Goal: Task Accomplishment & Management: Use online tool/utility

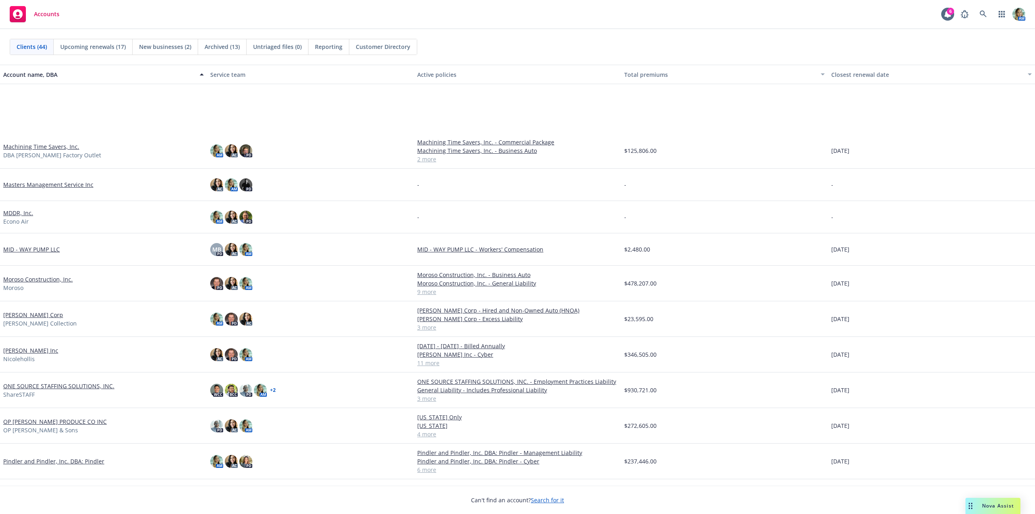
scroll to position [647, 0]
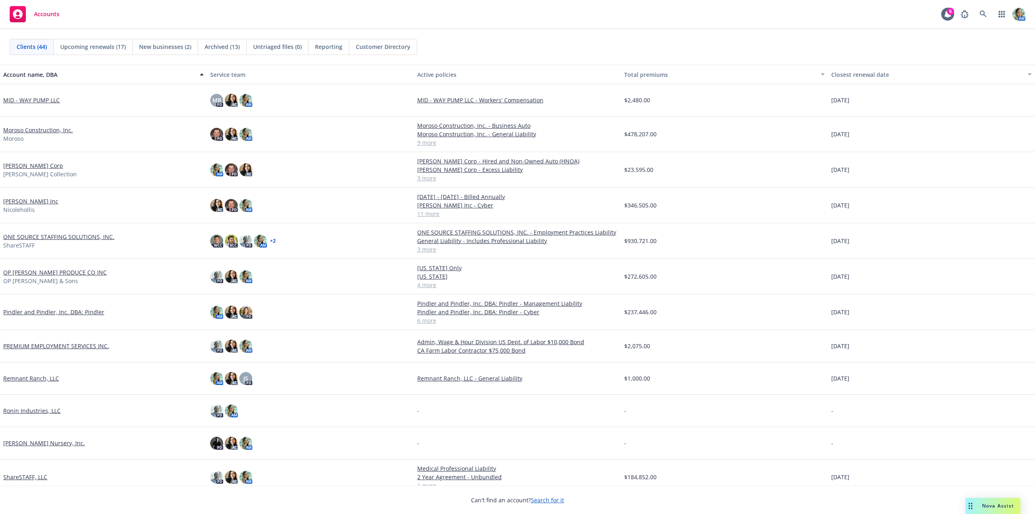
click at [68, 272] on link "OP [PERSON_NAME] PRODUCE CO INC" at bounding box center [54, 272] width 103 height 8
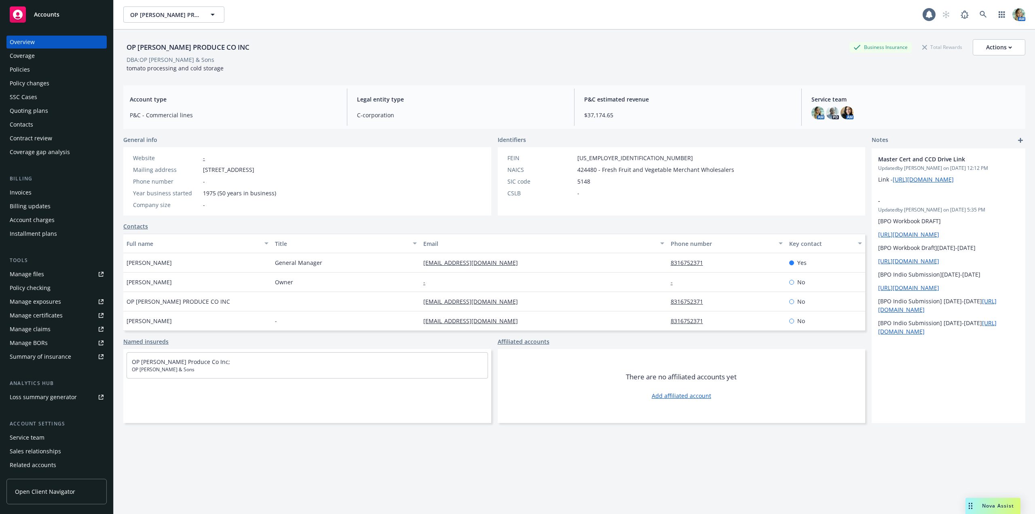
click at [33, 110] on div "Quoting plans" at bounding box center [29, 110] width 38 height 13
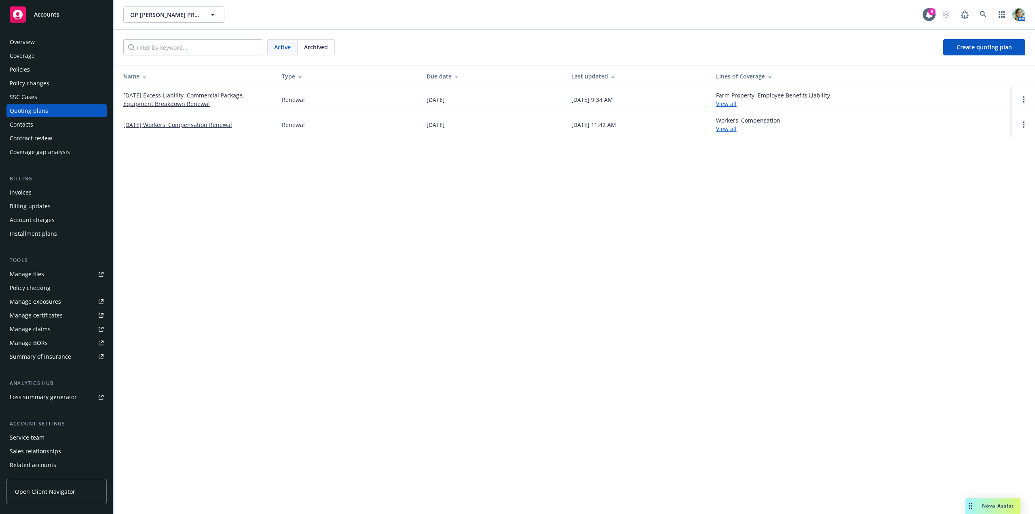
click at [154, 100] on link "[DATE] Excess Liability, Commercial Package, Equipment Breakdown Renewal" at bounding box center [196, 99] width 146 height 17
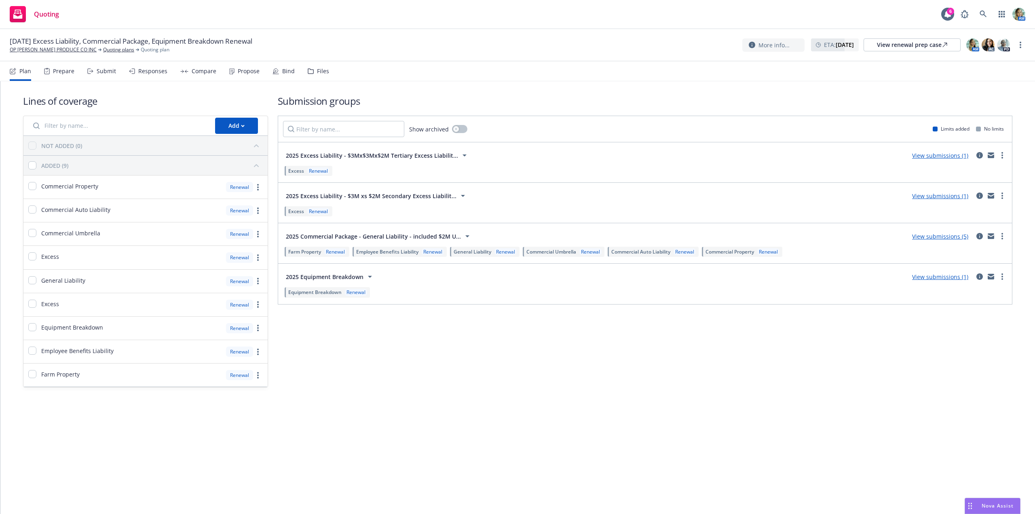
click at [933, 200] on div "View submissions (1)" at bounding box center [940, 196] width 66 height 10
click at [934, 195] on link "View submissions (1)" at bounding box center [940, 196] width 56 height 8
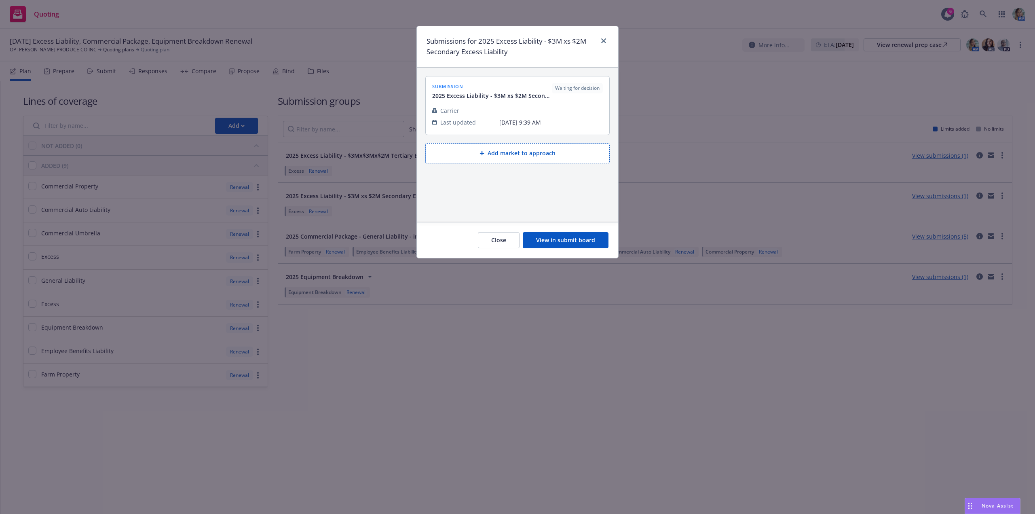
click at [573, 241] on button "View in submit board" at bounding box center [566, 240] width 86 height 16
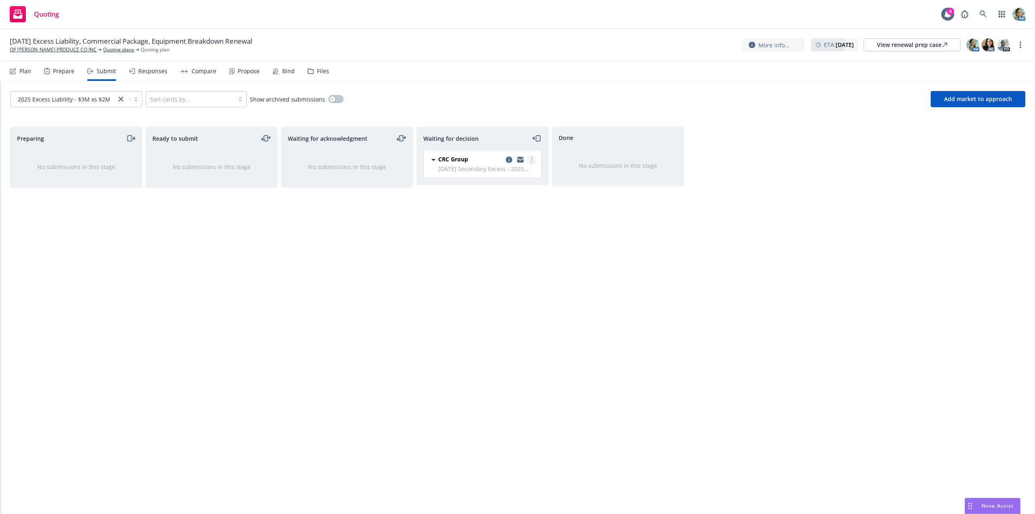
click at [528, 162] on link "more" at bounding box center [532, 160] width 10 height 10
click at [491, 209] on span "Add accepted decision" at bounding box center [495, 209] width 81 height 8
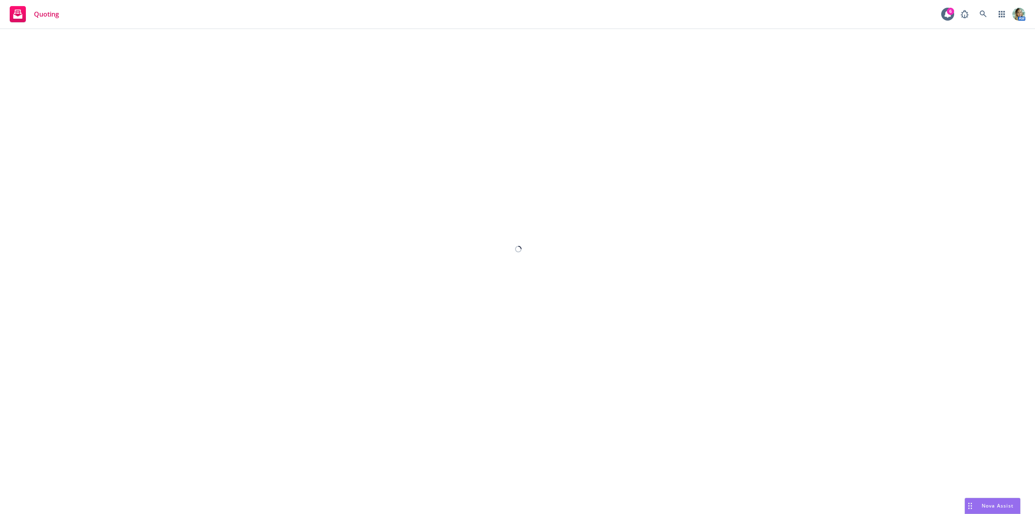
select select "12"
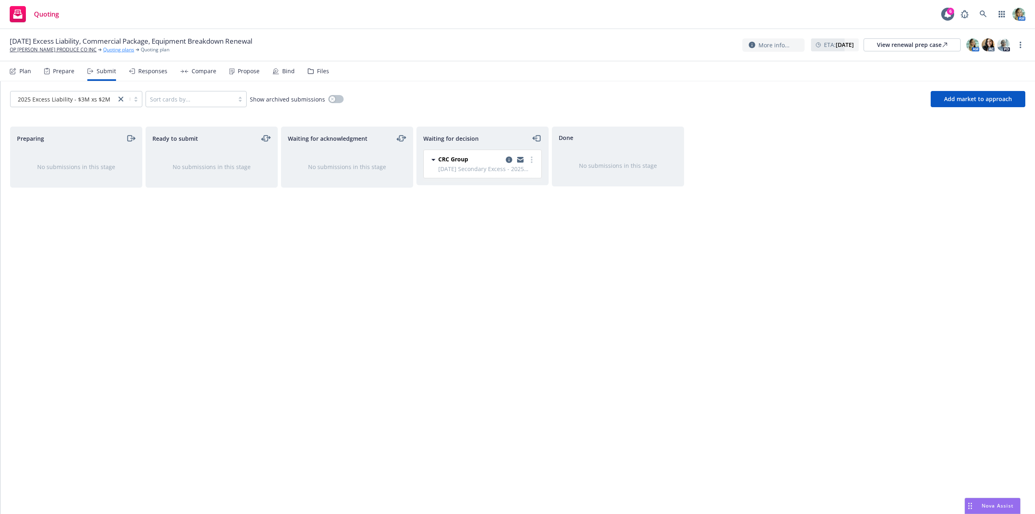
click at [103, 49] on link "Quoting plans" at bounding box center [118, 49] width 31 height 7
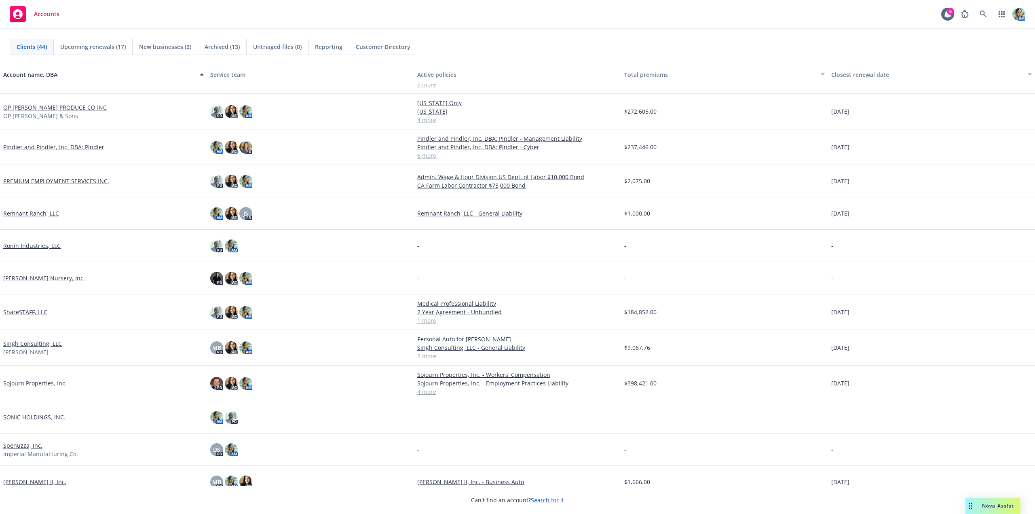
scroll to position [606, 0]
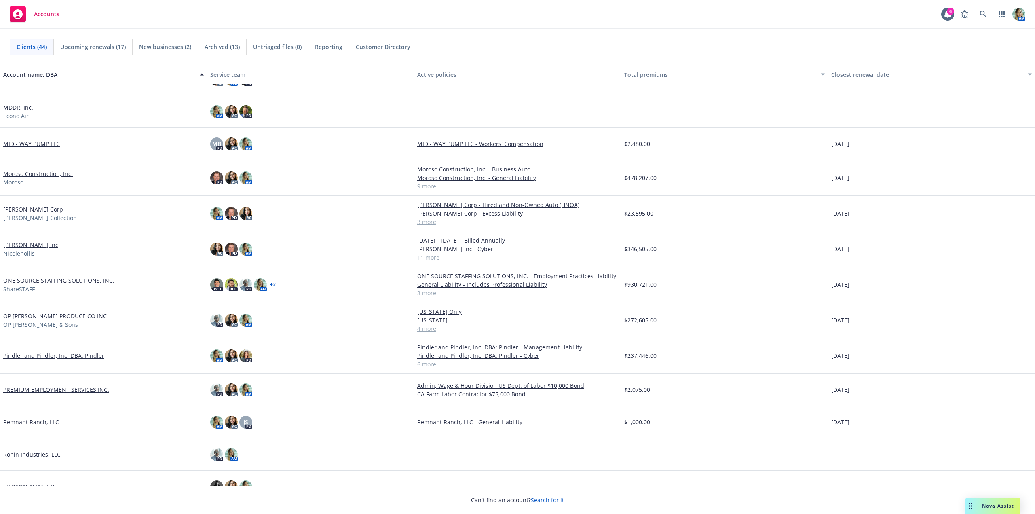
click at [59, 310] on div "OP MURPHY PRODUCE CO INC OP Murphy & Sons" at bounding box center [103, 320] width 207 height 36
click at [60, 316] on link "OP [PERSON_NAME] PRODUCE CO INC" at bounding box center [54, 316] width 103 height 8
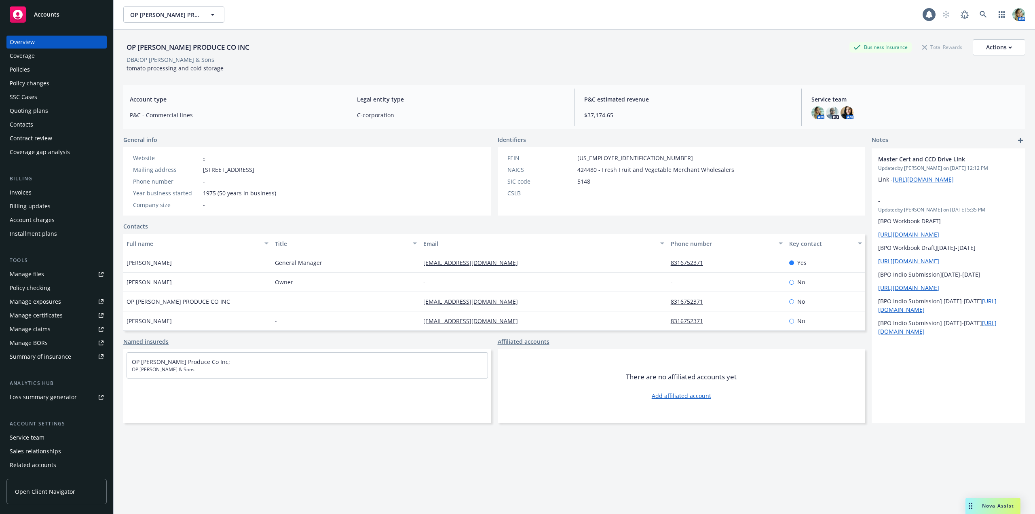
click at [30, 72] on div "Policies" at bounding box center [57, 69] width 94 height 13
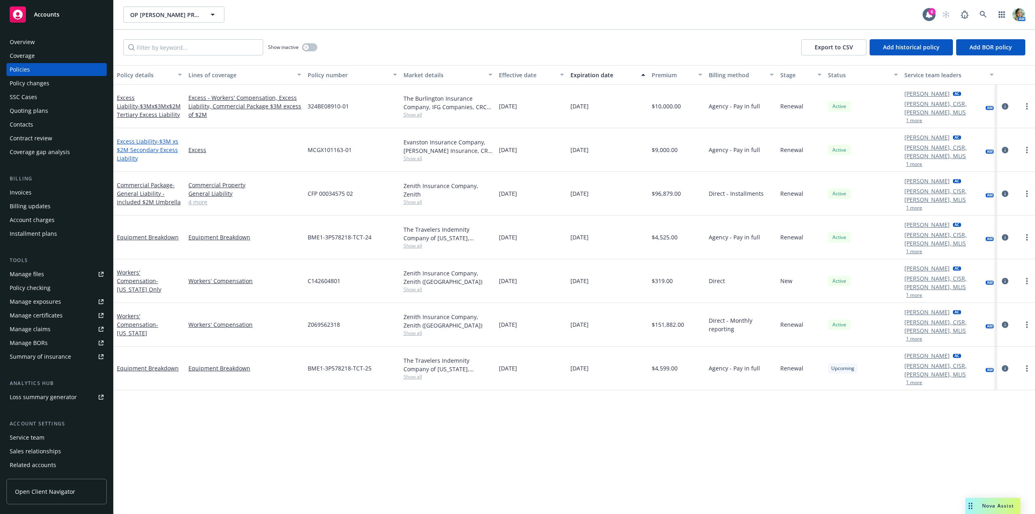
click at [145, 139] on span "- $3M xs $2M Secondary Excess Liability" at bounding box center [147, 149] width 61 height 25
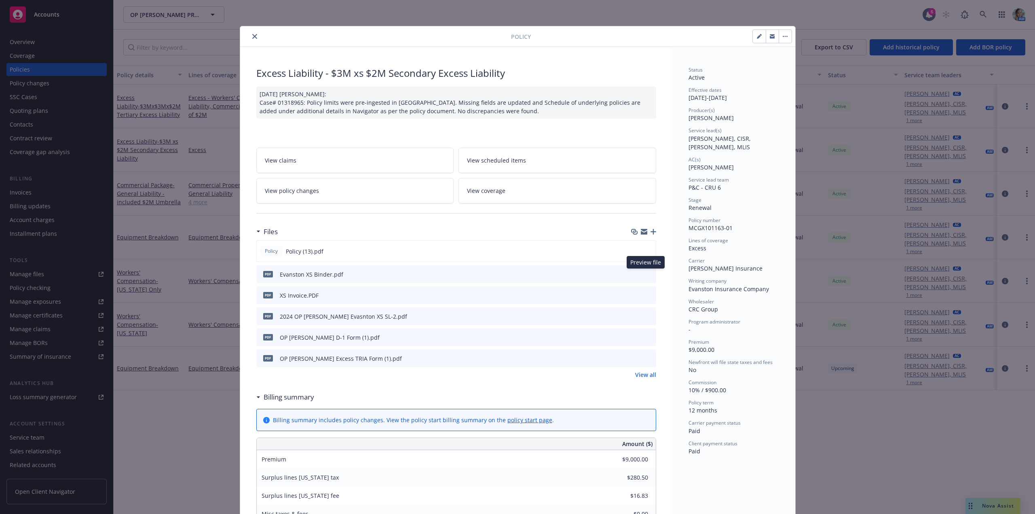
click at [645, 273] on icon "preview file" at bounding box center [648, 274] width 7 height 6
click at [253, 38] on icon "close" at bounding box center [254, 36] width 5 height 5
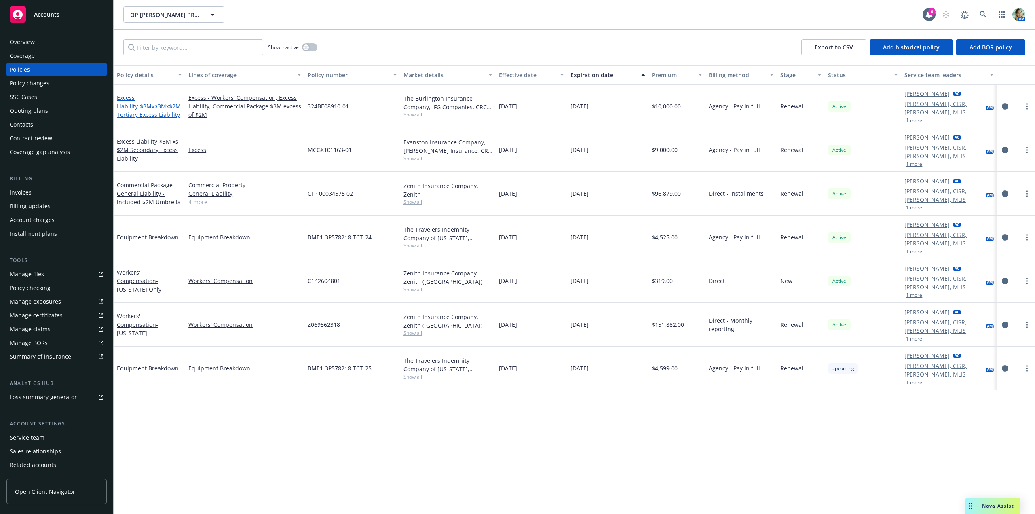
click at [169, 102] on span "- $3Mx$3Mx$2M Tertiary Excess Liability" at bounding box center [149, 110] width 64 height 16
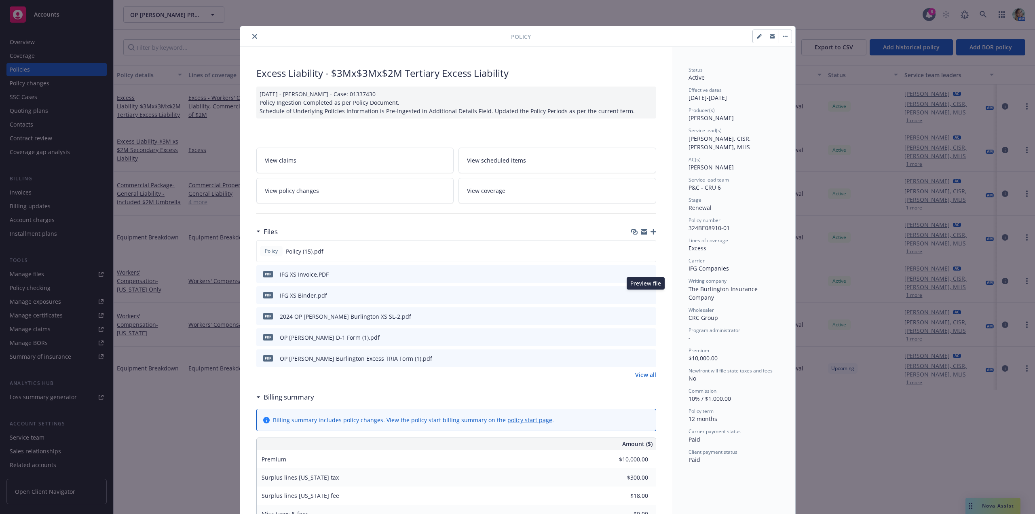
click at [645, 294] on icon "preview file" at bounding box center [648, 295] width 7 height 6
drag, startPoint x: 253, startPoint y: 36, endPoint x: 392, endPoint y: 16, distance: 139.7
click at [254, 36] on button "close" at bounding box center [255, 37] width 10 height 10
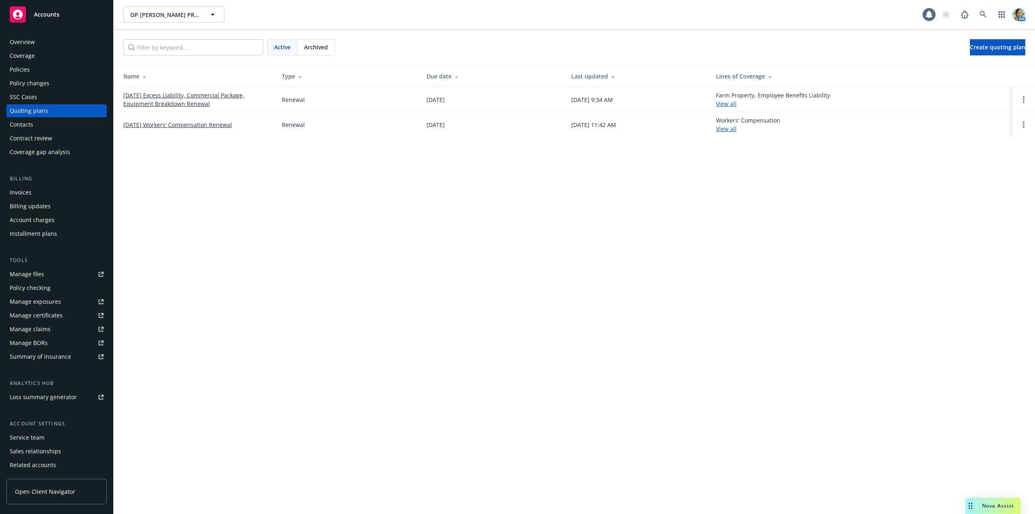
click at [25, 66] on div "Policies" at bounding box center [20, 69] width 20 height 13
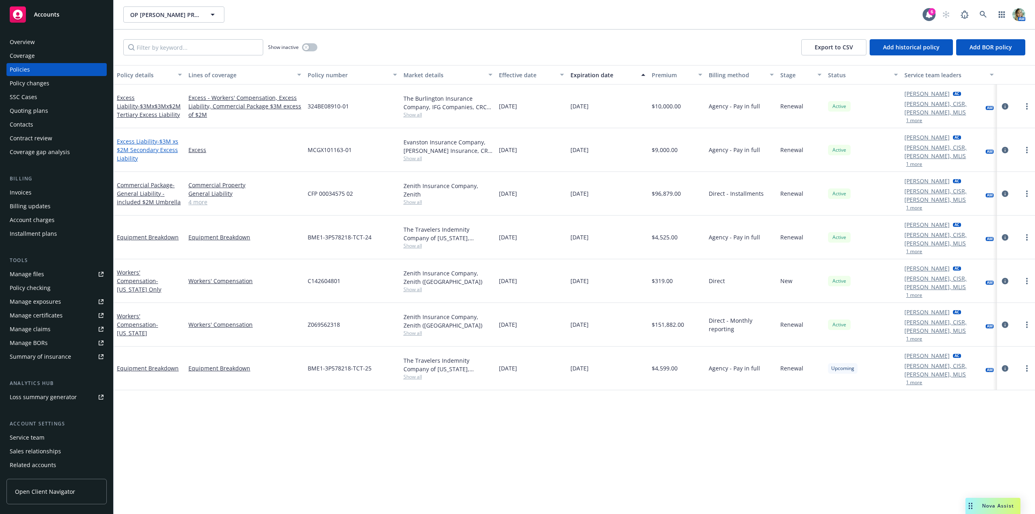
click at [157, 139] on span "- $3M xs $2M Secondary Excess Liability" at bounding box center [147, 149] width 61 height 25
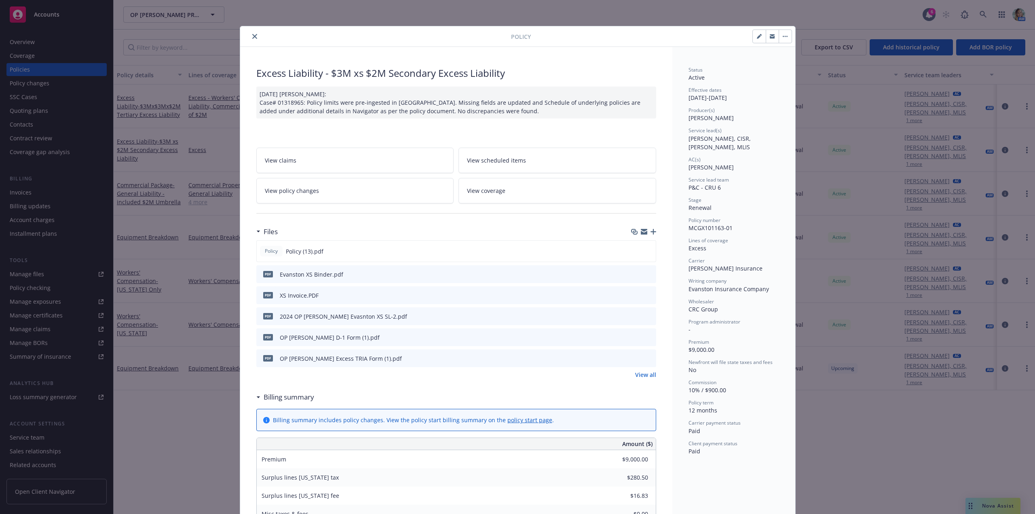
click at [646, 275] on icon "preview file" at bounding box center [648, 274] width 7 height 6
click at [254, 37] on button "close" at bounding box center [255, 37] width 10 height 10
click at [38, 272] on div "Manage files" at bounding box center [27, 274] width 34 height 13
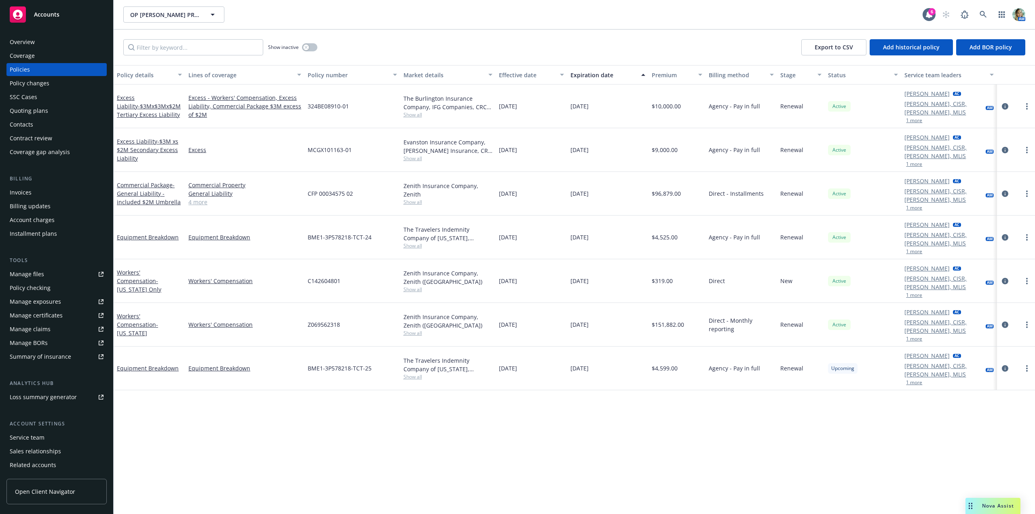
click at [24, 272] on div "Manage files" at bounding box center [27, 274] width 34 height 13
click at [317, 403] on div "Policy details Lines of coverage Policy number Market details Effective date Ex…" at bounding box center [574, 289] width 921 height 449
click at [28, 276] on div "Manage files" at bounding box center [27, 274] width 34 height 13
click at [52, 302] on div "Manage exposures" at bounding box center [35, 301] width 51 height 13
click at [33, 110] on div "Quoting plans" at bounding box center [29, 110] width 38 height 13
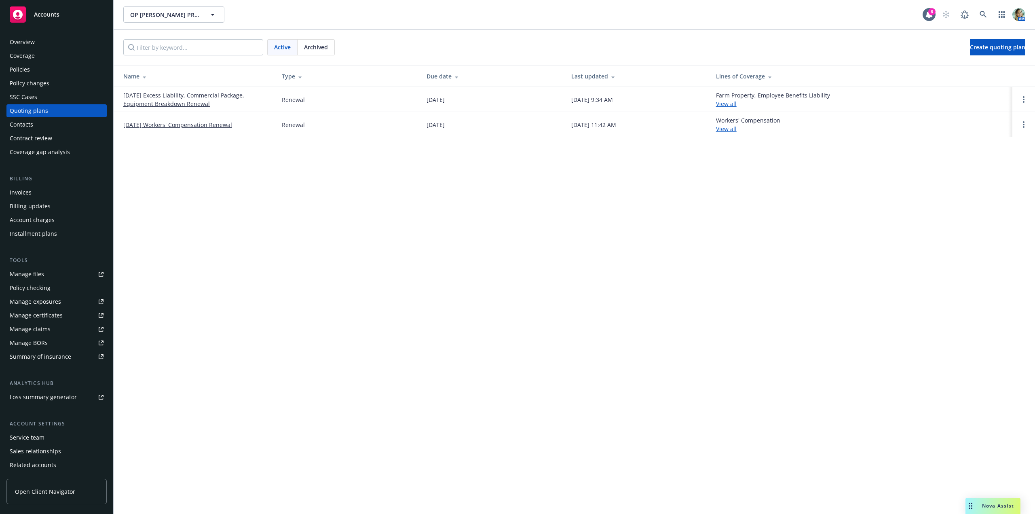
click at [218, 96] on link "09/30/25 Excess Liability, Commercial Package, Equipment Breakdown Renewal" at bounding box center [196, 99] width 146 height 17
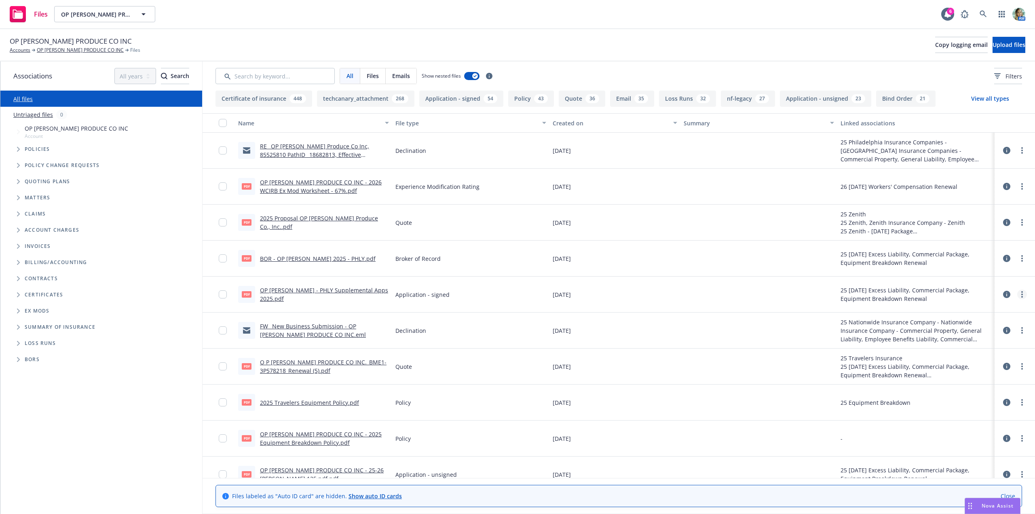
click at [1021, 296] on icon "more" at bounding box center [1022, 294] width 2 height 6
click at [983, 326] on link "Download" at bounding box center [980, 327] width 80 height 16
click at [279, 78] on input "Search by keyword..." at bounding box center [274, 76] width 119 height 16
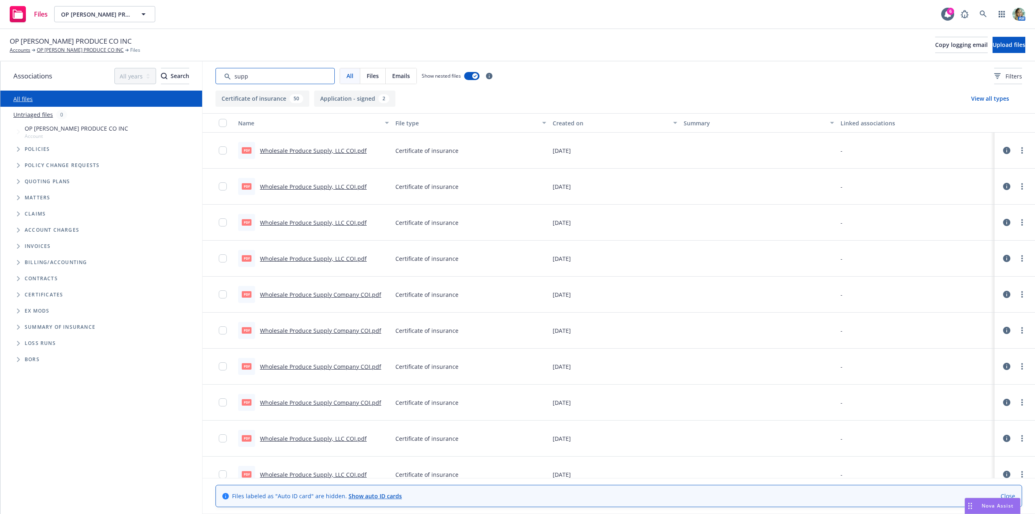
type input "supp"
click at [360, 99] on button "Application - signed 2" at bounding box center [354, 99] width 81 height 16
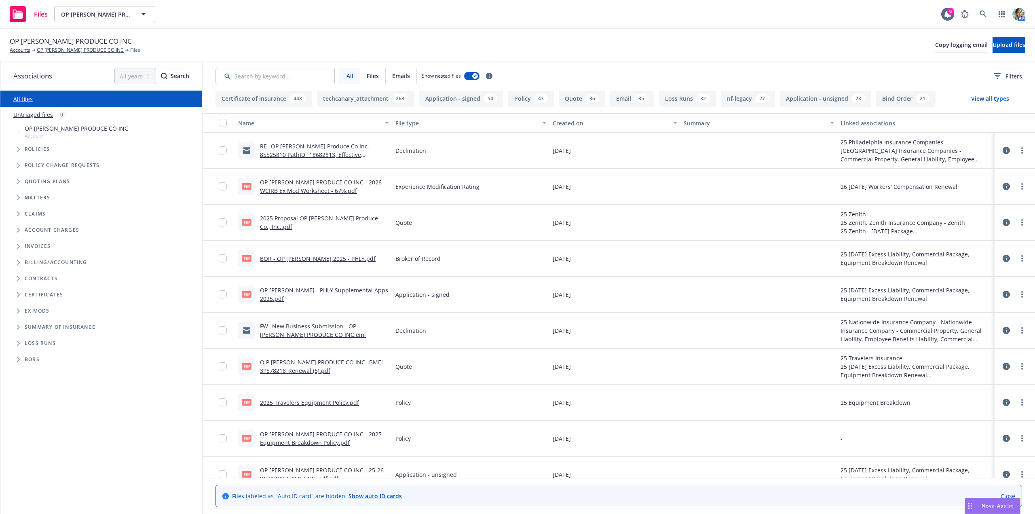
click at [327, 294] on link "OP [PERSON_NAME] - PHLY Supplemental Apps 2025.pdf" at bounding box center [324, 294] width 128 height 16
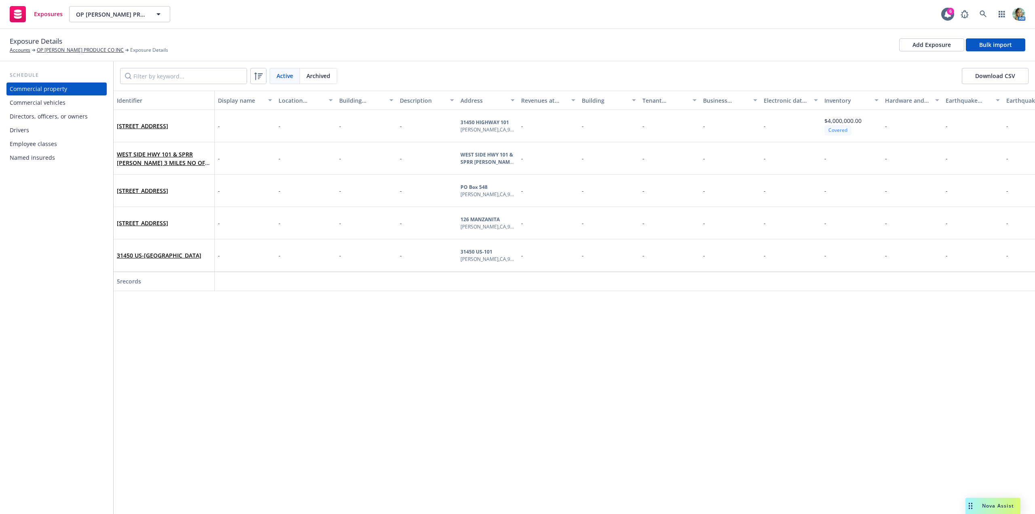
click at [40, 133] on div "Drivers" at bounding box center [57, 130] width 94 height 13
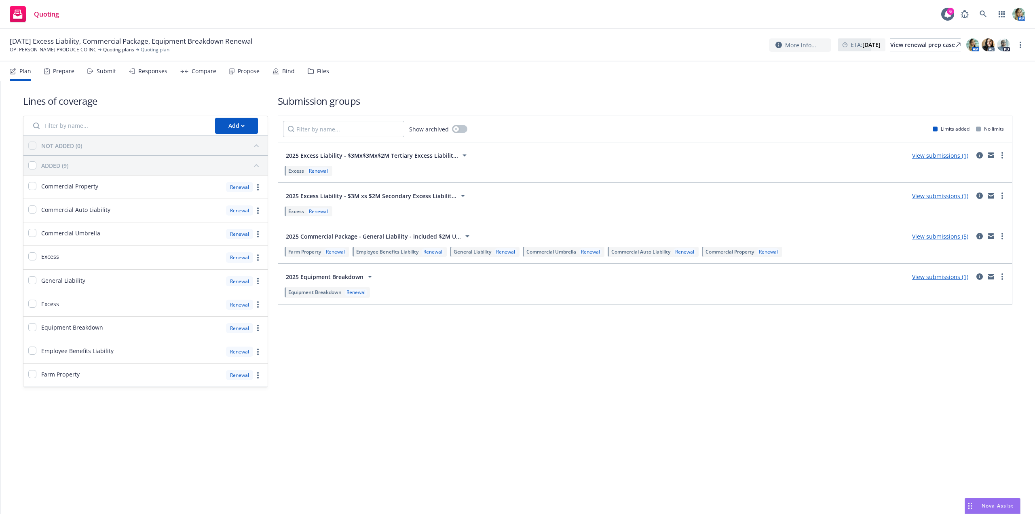
click at [945, 156] on link "View submissions (1)" at bounding box center [940, 156] width 56 height 8
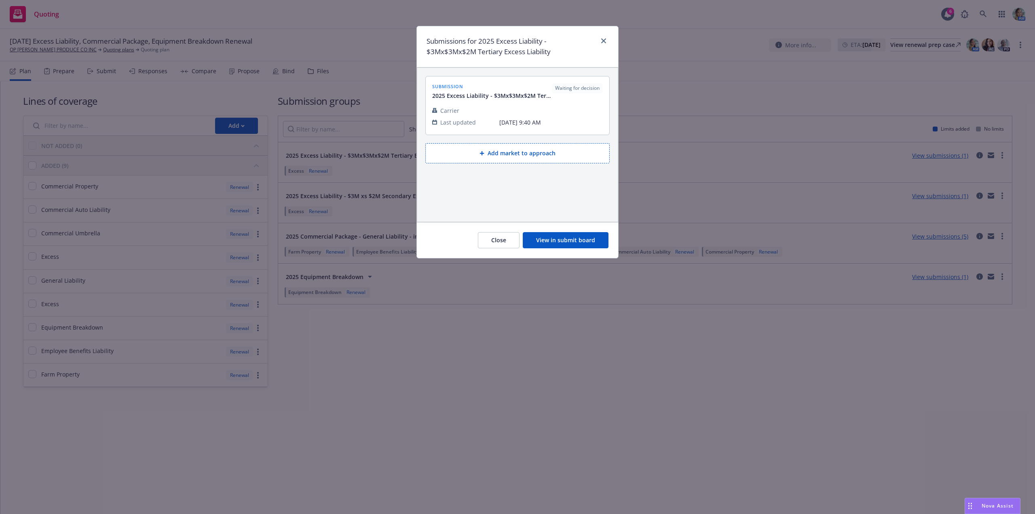
click at [562, 245] on button "View in submit board" at bounding box center [566, 240] width 86 height 16
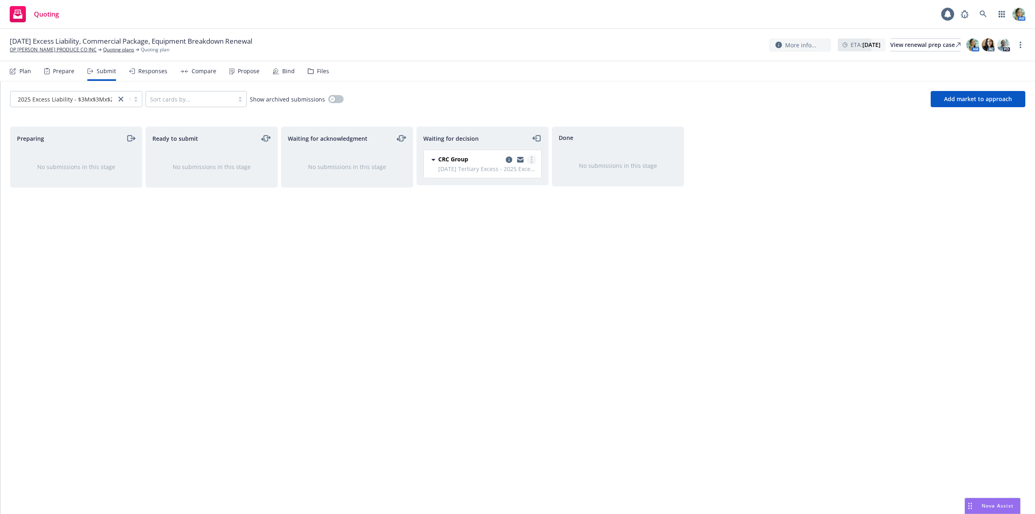
click at [529, 162] on link "more" at bounding box center [532, 160] width 10 height 10
click at [493, 211] on span "Add accepted decision" at bounding box center [495, 209] width 81 height 8
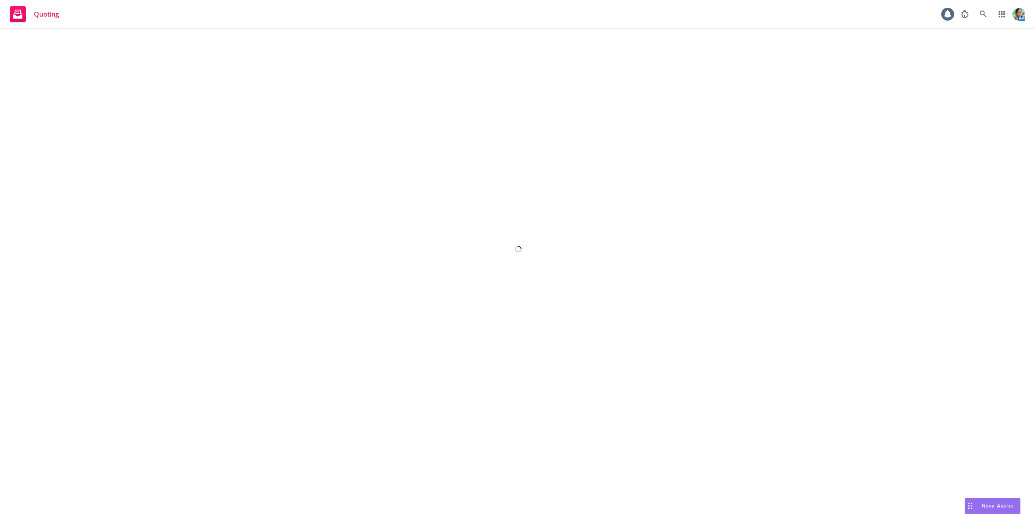
select select "12"
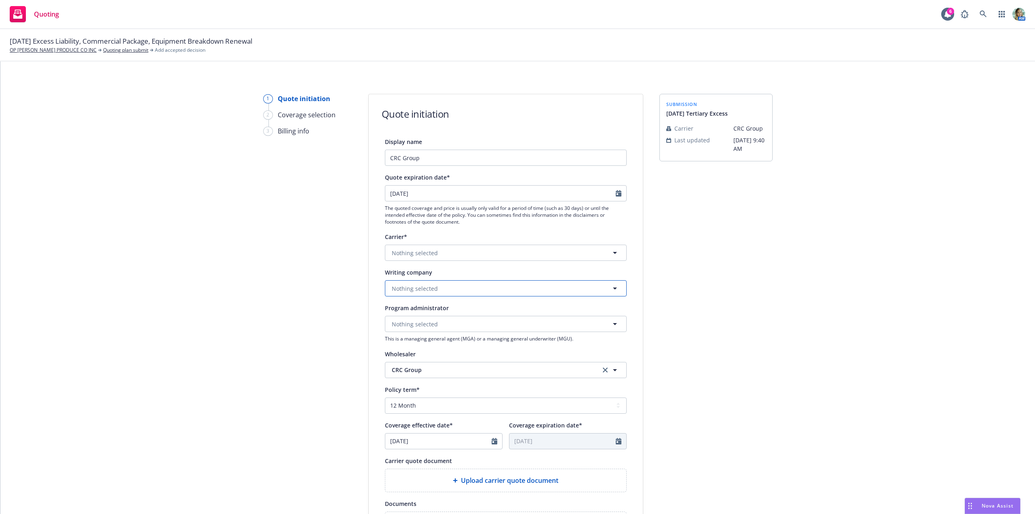
click at [430, 283] on button "Nothing selected" at bounding box center [506, 288] width 242 height 16
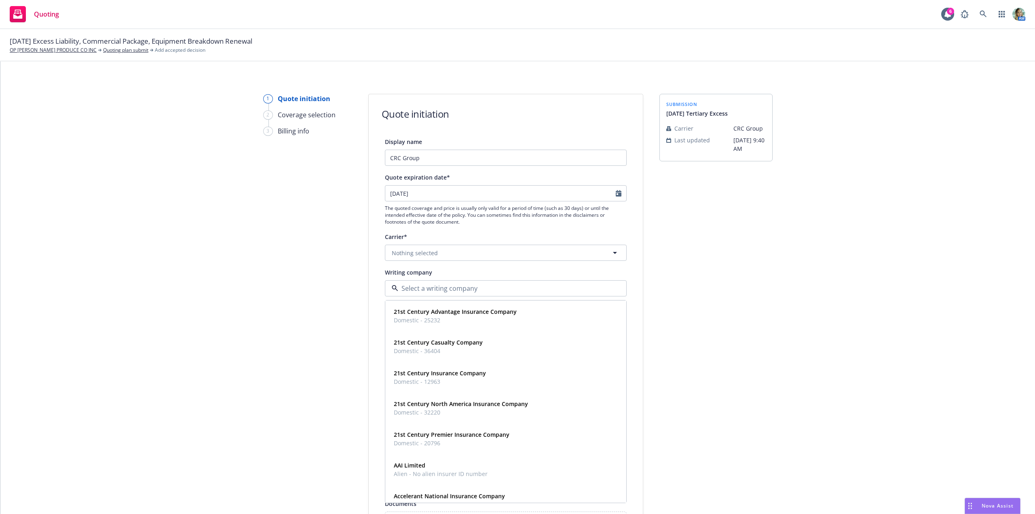
paste input "Burlington"
type input "Burlington"
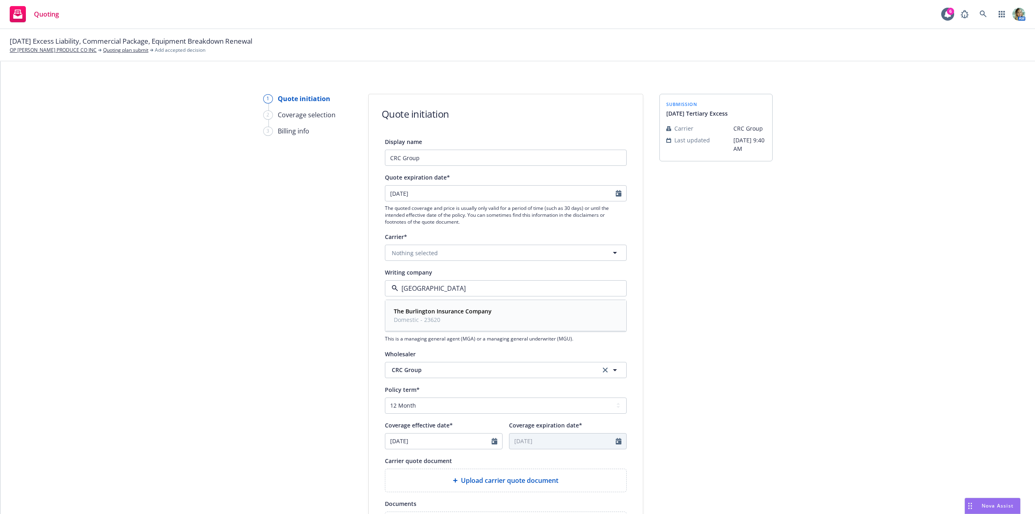
click at [418, 309] on strong "The Burlington Insurance Company" at bounding box center [443, 311] width 98 height 8
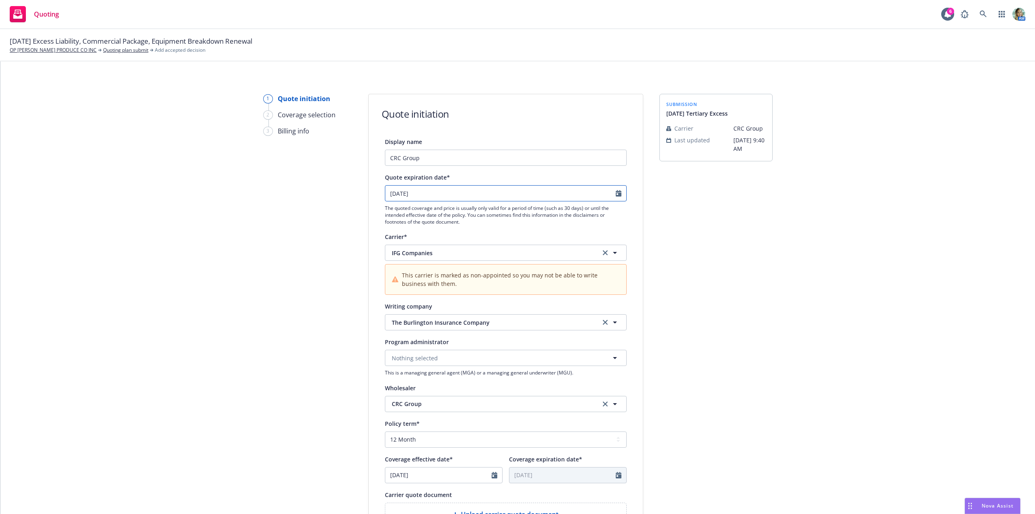
select select "10"
click at [428, 191] on input "10/11/2025" at bounding box center [500, 193] width 230 height 15
click at [418, 241] on span "30" at bounding box center [418, 241] width 11 height 10
type input "09/30/2025"
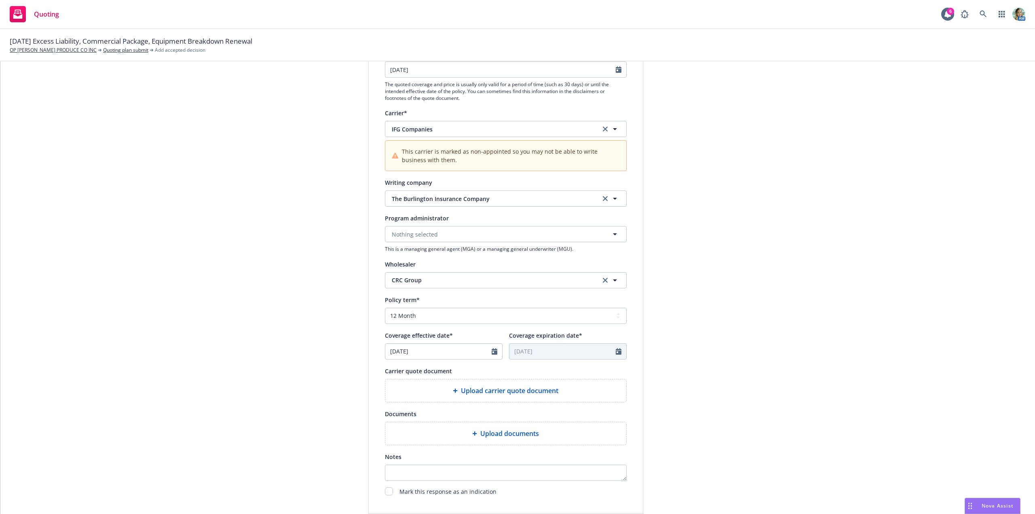
scroll to position [162, 0]
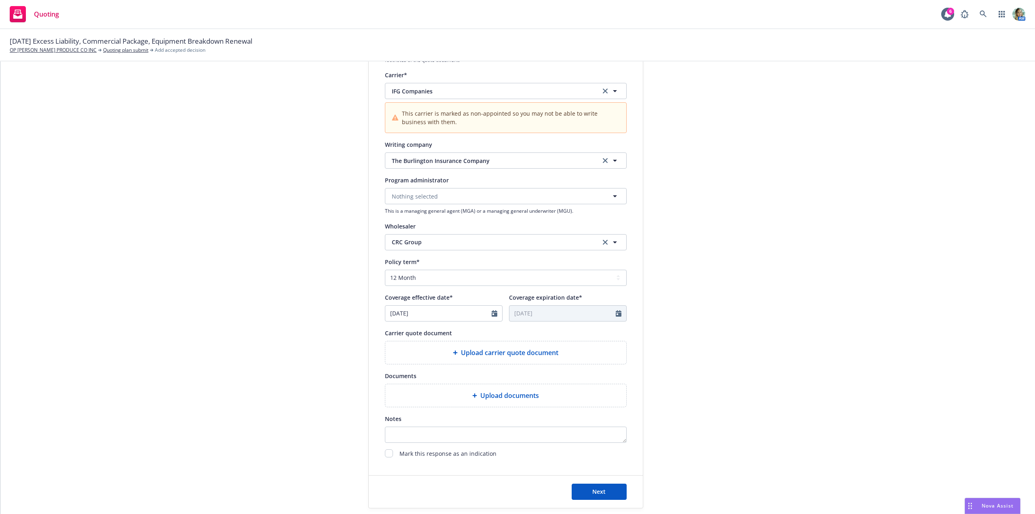
click at [461, 353] on span "Upload carrier quote document" at bounding box center [509, 353] width 97 height 10
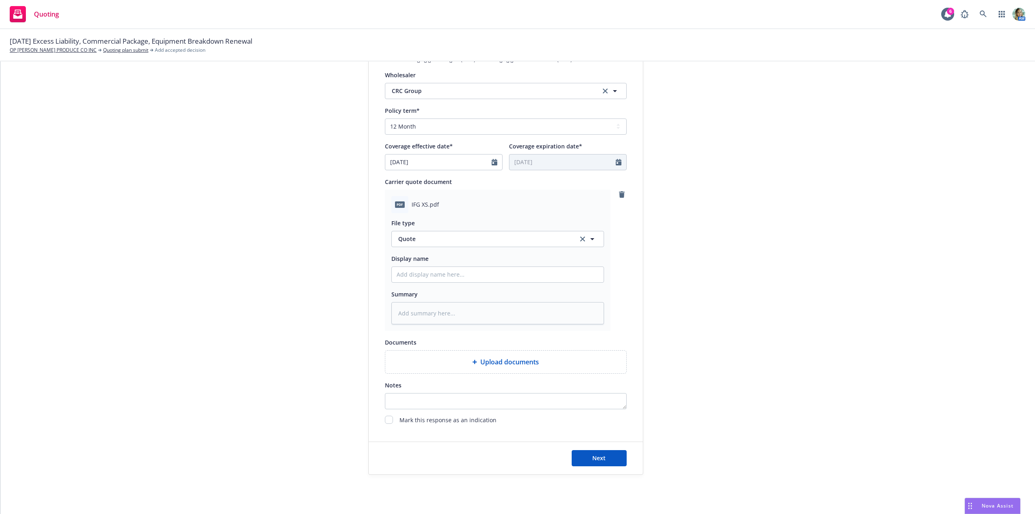
scroll to position [325, 0]
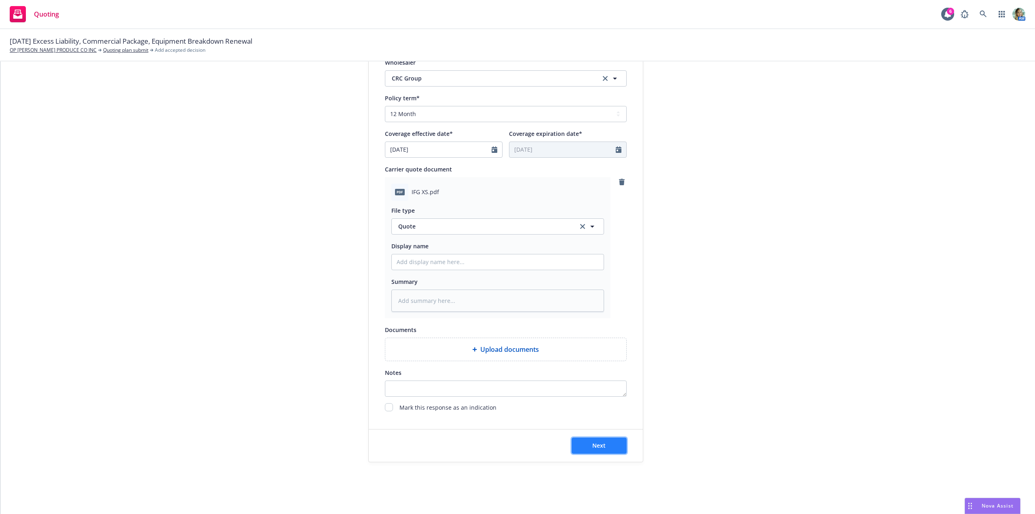
click at [592, 442] on span "Next" at bounding box center [598, 445] width 13 height 8
type textarea "x"
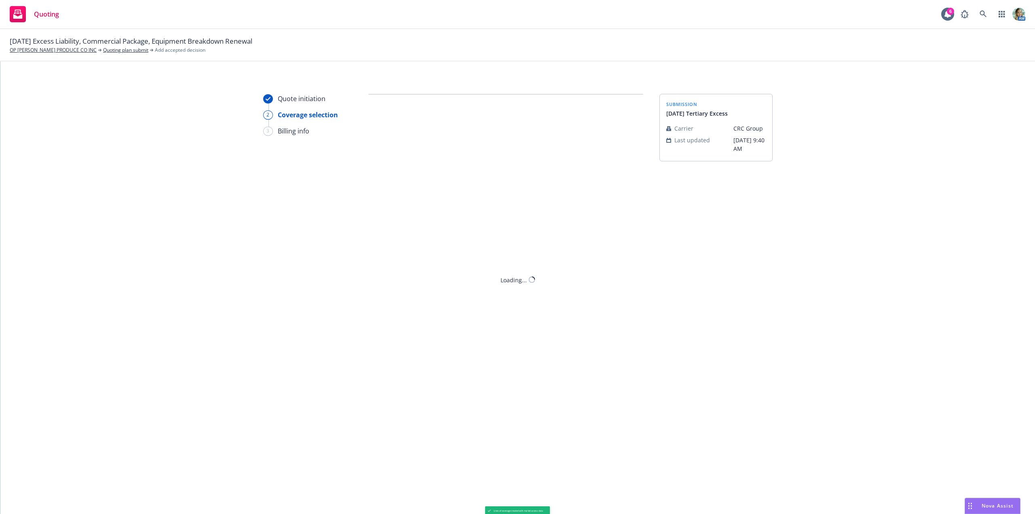
scroll to position [0, 0]
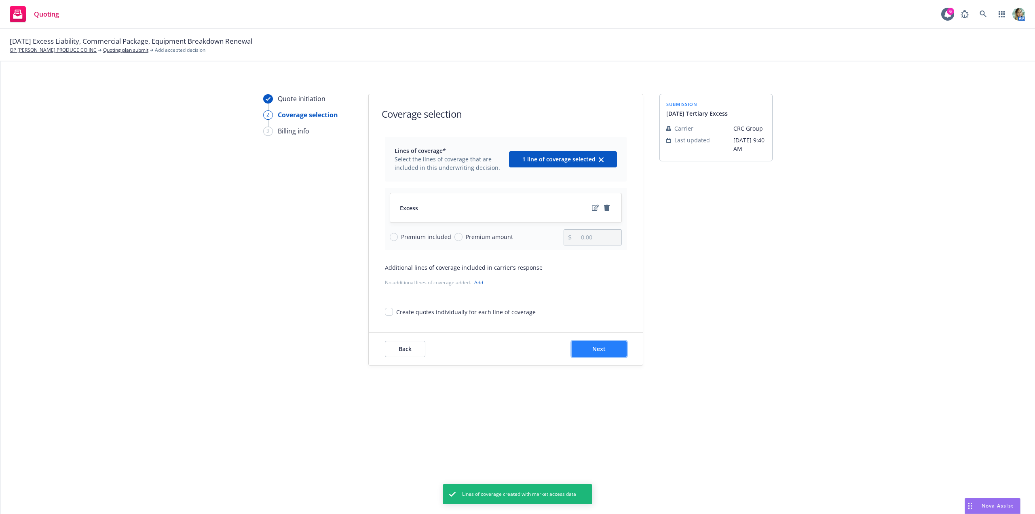
click at [597, 351] on span "Next" at bounding box center [598, 349] width 13 height 8
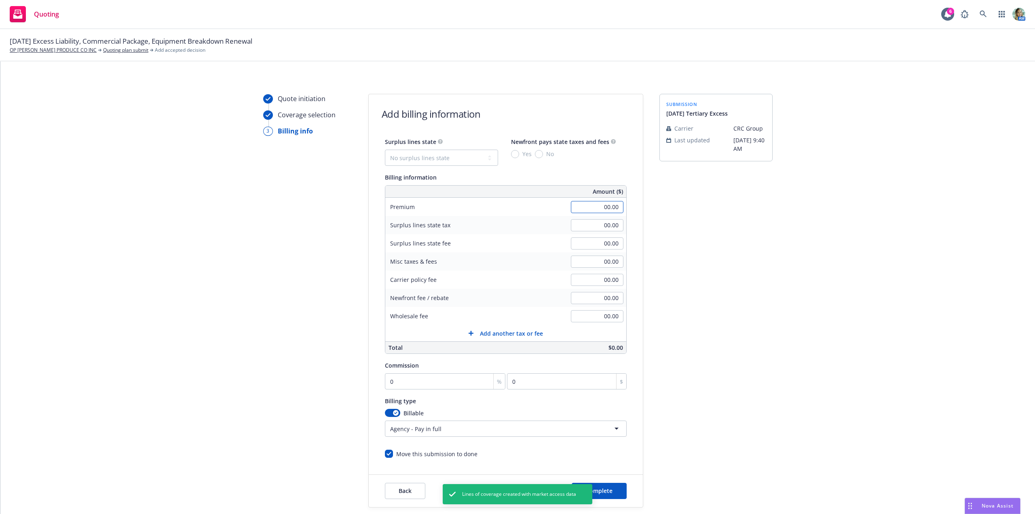
click at [582, 209] on input "00.00" at bounding box center [597, 207] width 53 height 12
type input "10,000.00"
click at [454, 164] on select "No surplus lines state Alaska Alabama Arkansas Arizona California Colorado Conn…" at bounding box center [441, 158] width 113 height 16
select select "CA"
click at [385, 150] on select "No surplus lines state Alaska Alabama Arkansas Arizona California Colorado Conn…" at bounding box center [441, 158] width 113 height 16
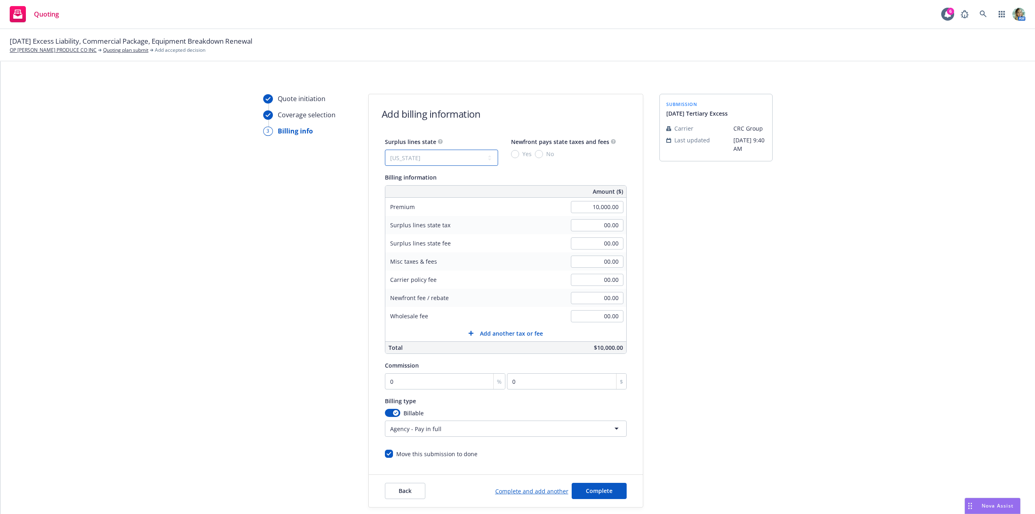
type input "300.00"
type input "18.00"
click at [537, 156] on input "No" at bounding box center [539, 154] width 8 height 8
radio input "true"
click at [571, 225] on input "300.00" at bounding box center [597, 225] width 53 height 12
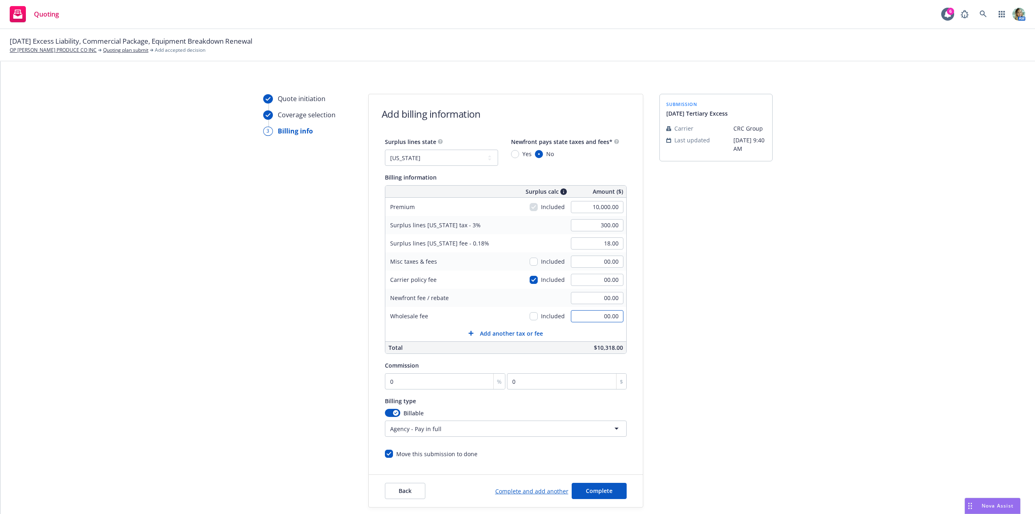
click at [571, 318] on input "00.00" at bounding box center [597, 316] width 53 height 12
type input "300.00"
click at [316, 323] on div "Quote initiation Coverage selection 3 Billing info" at bounding box center [307, 301] width 89 height 414
click at [412, 382] on input "0" at bounding box center [445, 381] width 121 height 16
type input "1"
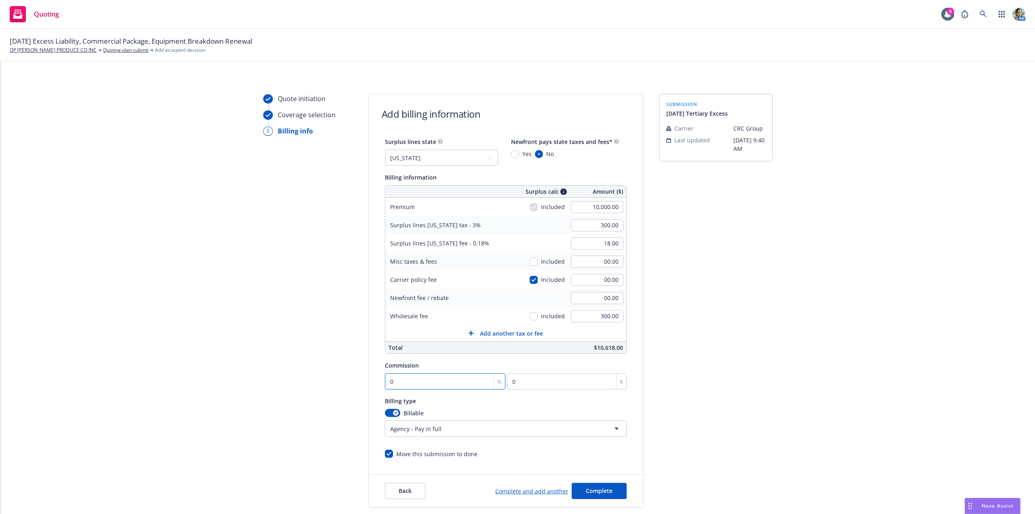
type input "100"
type input "10"
type input "1000"
type input "10"
click at [274, 384] on div "Quote initiation Coverage selection 3 Billing info" at bounding box center [307, 301] width 89 height 414
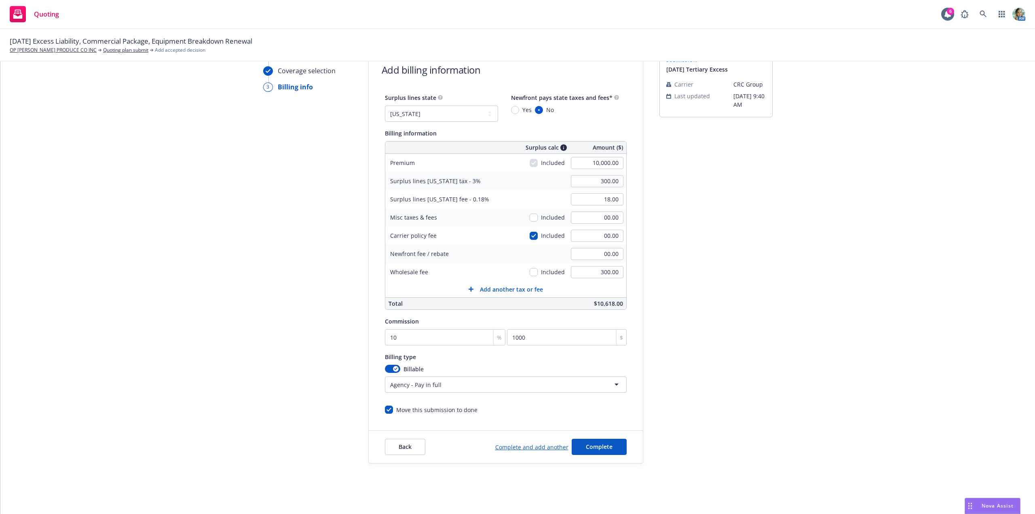
scroll to position [45, 0]
click at [598, 448] on span "Complete" at bounding box center [599, 445] width 27 height 8
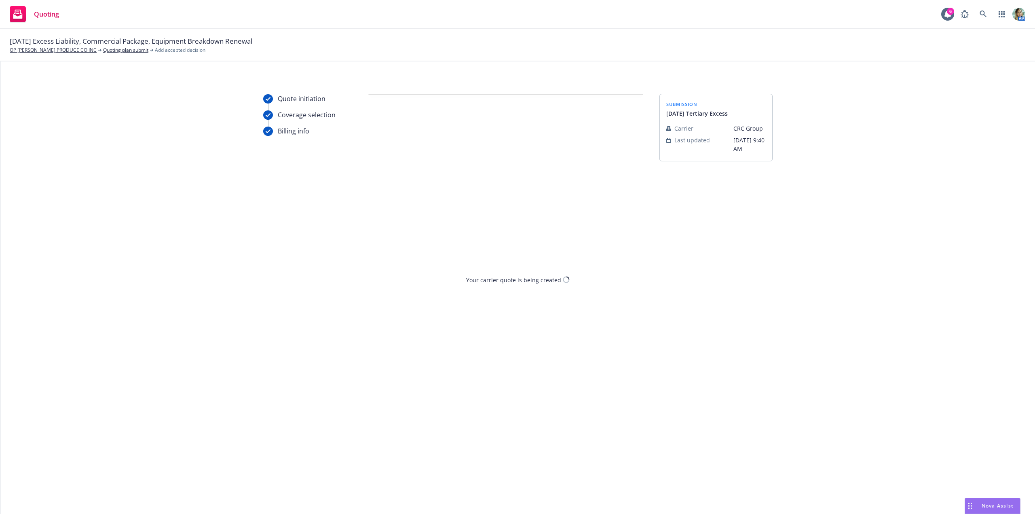
scroll to position [0, 0]
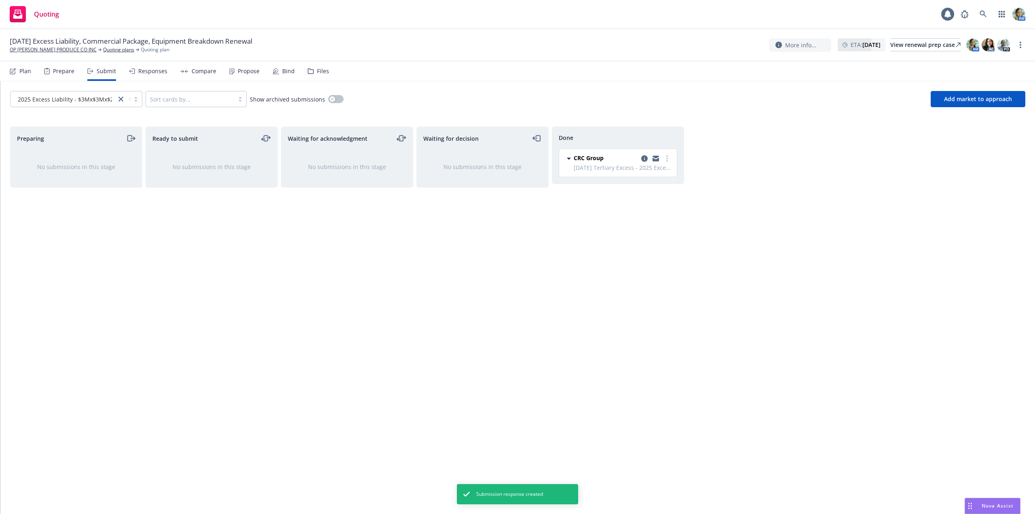
drag, startPoint x: 492, startPoint y: 308, endPoint x: 486, endPoint y: 308, distance: 5.7
click at [489, 309] on div "Waiting for decision No submissions in this stage" at bounding box center [482, 312] width 132 height 370
click at [371, 258] on div "Waiting for acknowledgment No submissions in this stage" at bounding box center [347, 312] width 132 height 370
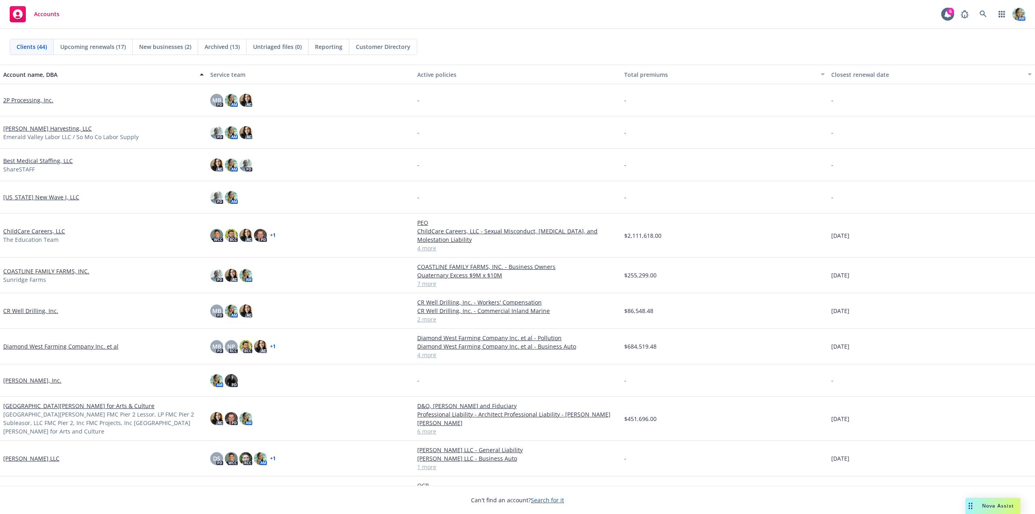
click at [46, 272] on link "COASTLINE FAMILY FARMS, INC." at bounding box center [46, 271] width 86 height 8
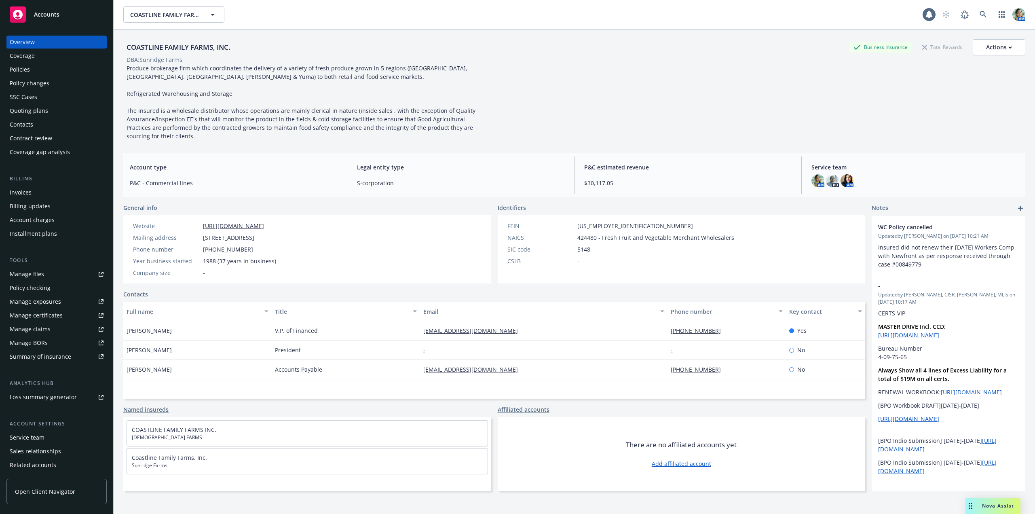
click at [24, 73] on div "Policies" at bounding box center [20, 69] width 20 height 13
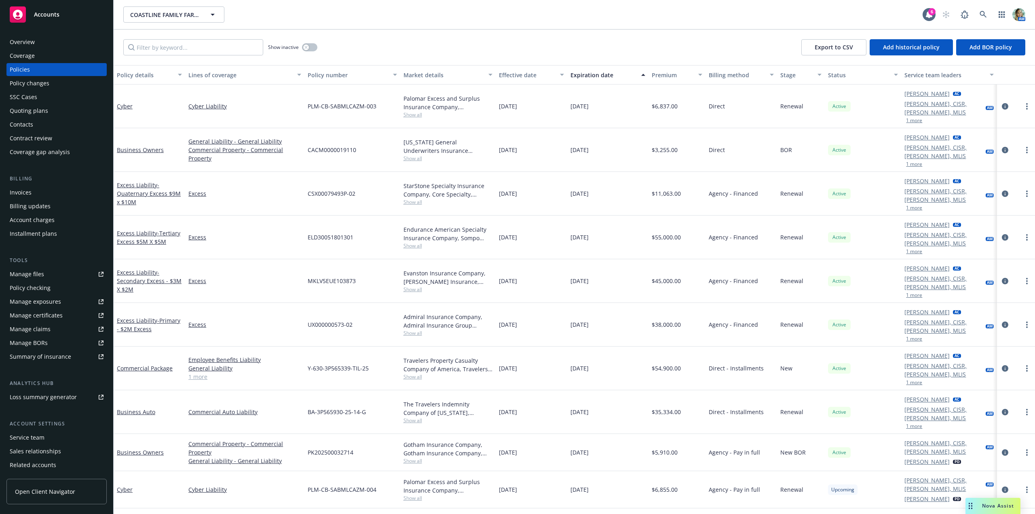
click at [48, 81] on div "Policy changes" at bounding box center [30, 83] width 40 height 13
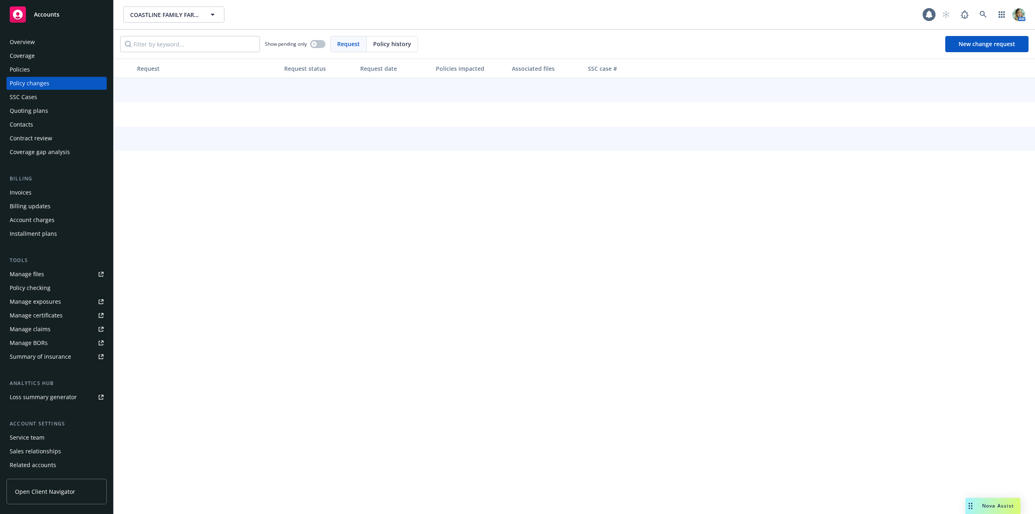
click at [53, 72] on div "Policies" at bounding box center [57, 69] width 94 height 13
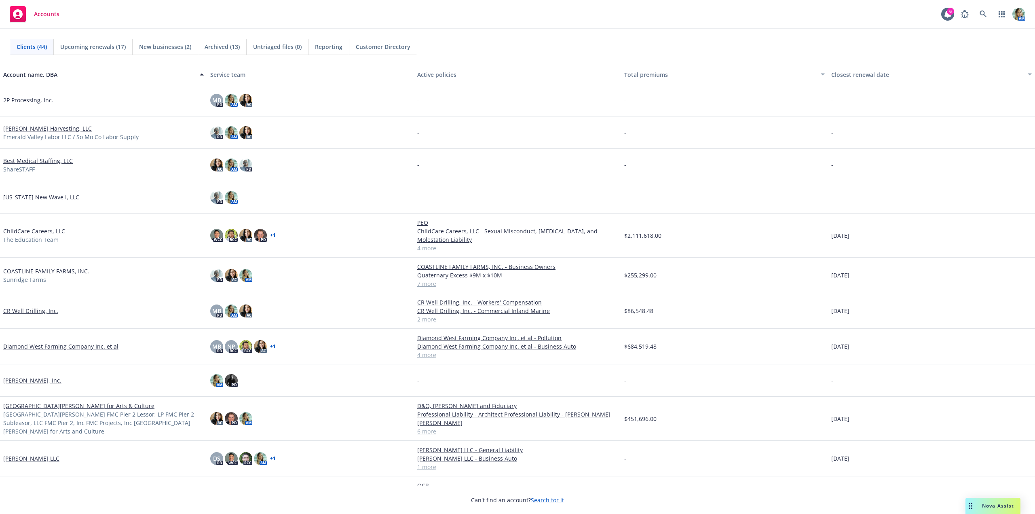
click at [321, 49] on span "Reporting" at bounding box center [328, 46] width 27 height 8
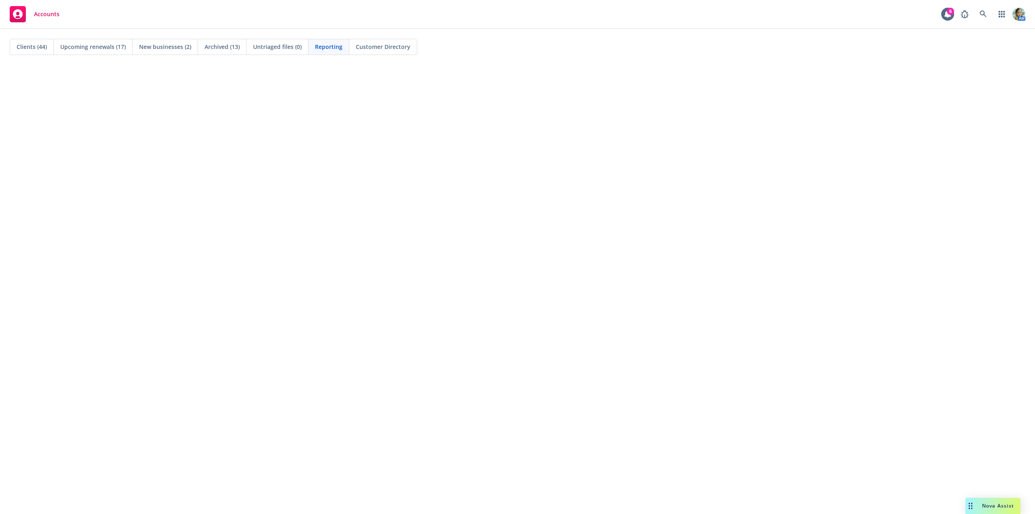
click at [37, 44] on span "Clients (44)" at bounding box center [32, 46] width 30 height 8
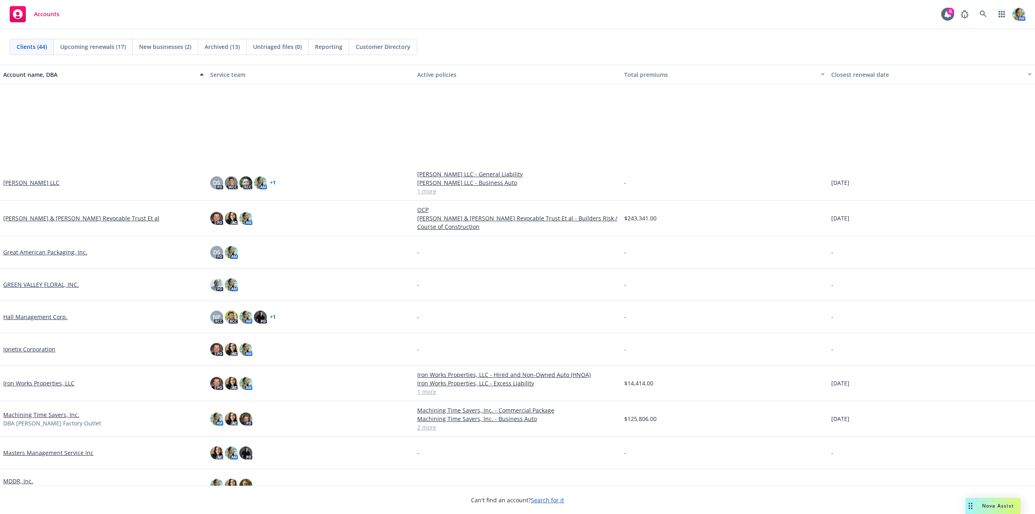
scroll to position [485, 0]
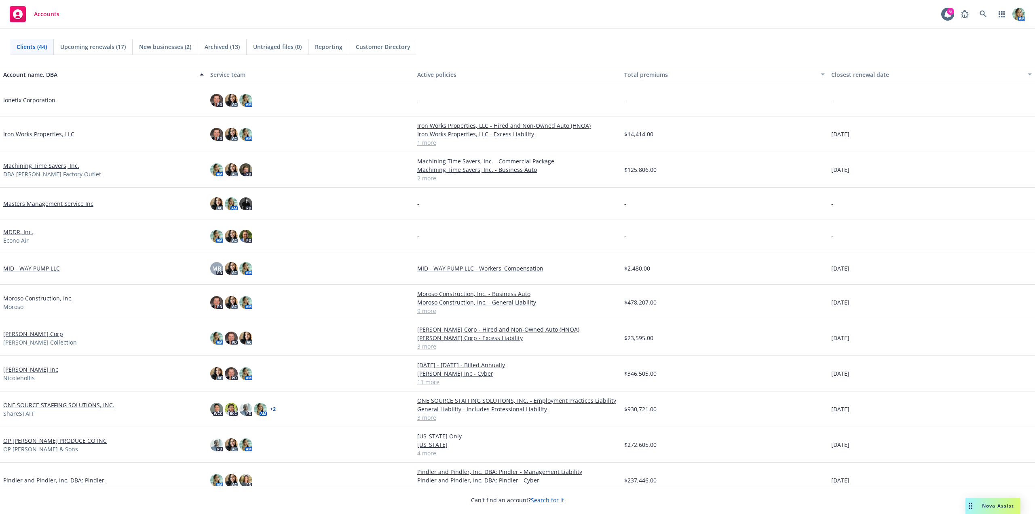
click at [58, 297] on link "Moroso Construction, Inc." at bounding box center [38, 298] width 70 height 8
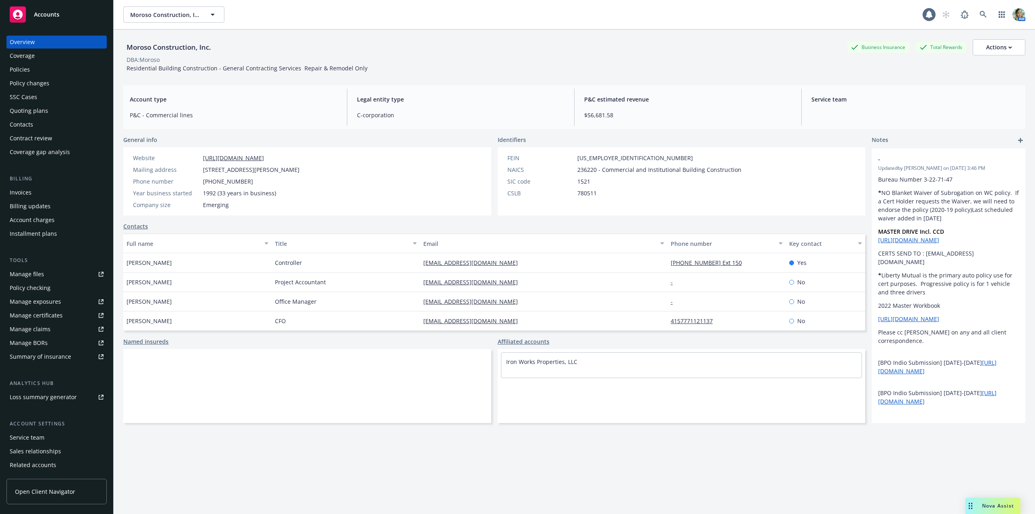
click at [18, 71] on div "Policies" at bounding box center [20, 69] width 20 height 13
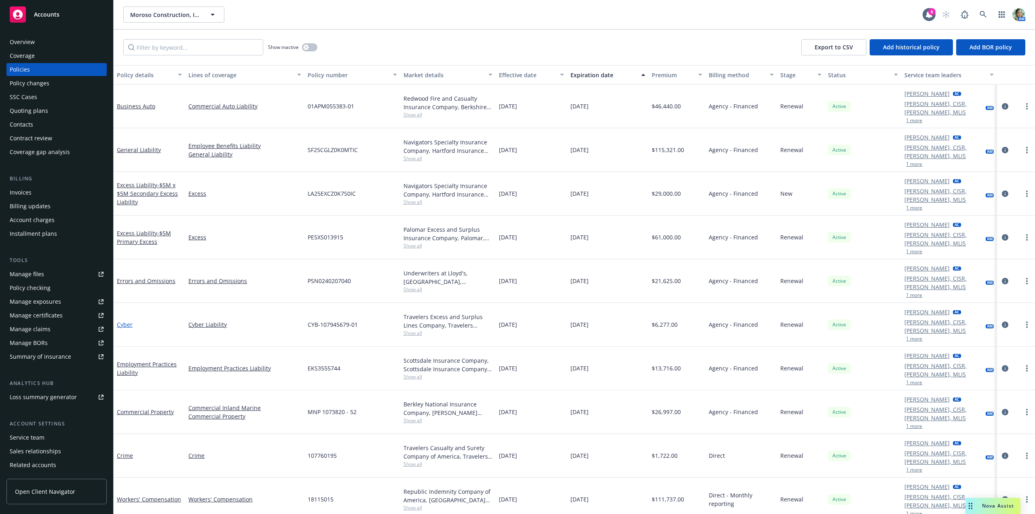
click at [127, 321] on link "Cyber" at bounding box center [125, 325] width 16 height 8
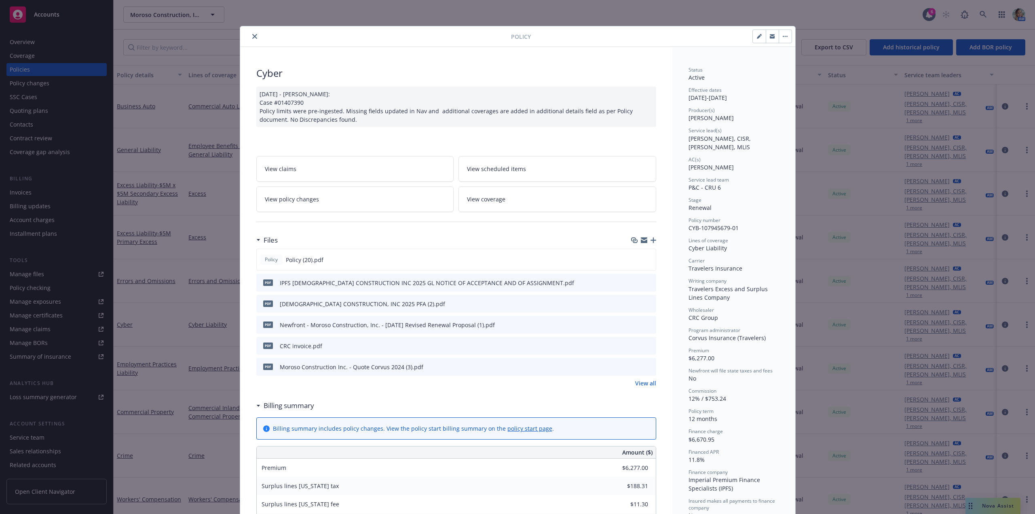
click at [254, 38] on button "close" at bounding box center [255, 37] width 10 height 10
click at [32, 37] on div "Overview" at bounding box center [22, 42] width 25 height 13
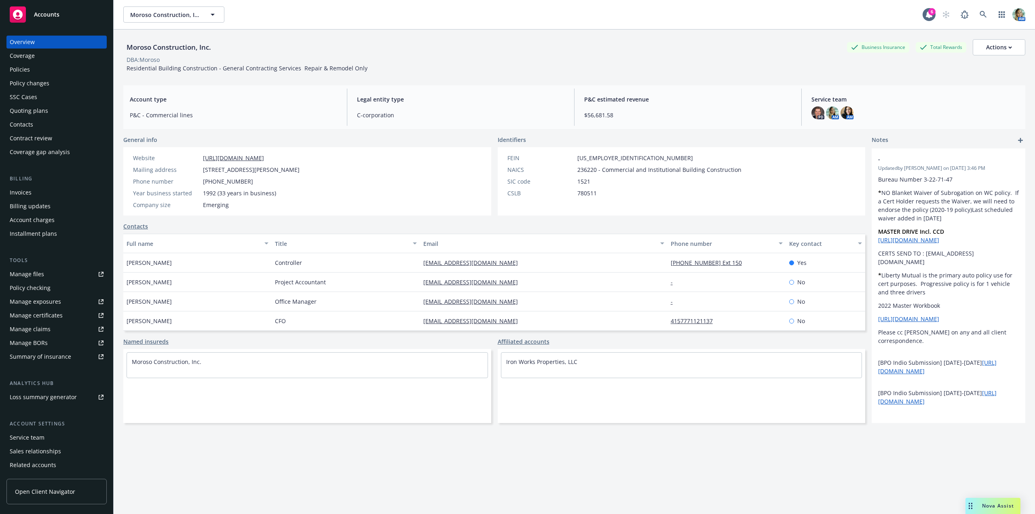
drag, startPoint x: 203, startPoint y: 169, endPoint x: 325, endPoint y: 171, distance: 122.1
click at [303, 171] on div "Mailing address 1184 Harrison Street, San Francisco, CA, 94103" at bounding box center [216, 169] width 173 height 8
copy span "1184 Harrison Street, San Francisco, CA, 94103"
drag, startPoint x: 246, startPoint y: 158, endPoint x: 154, endPoint y: 191, distance: 97.7
click at [190, 160] on div "Website https://morosoconstruction.com/" at bounding box center [216, 158] width 173 height 8
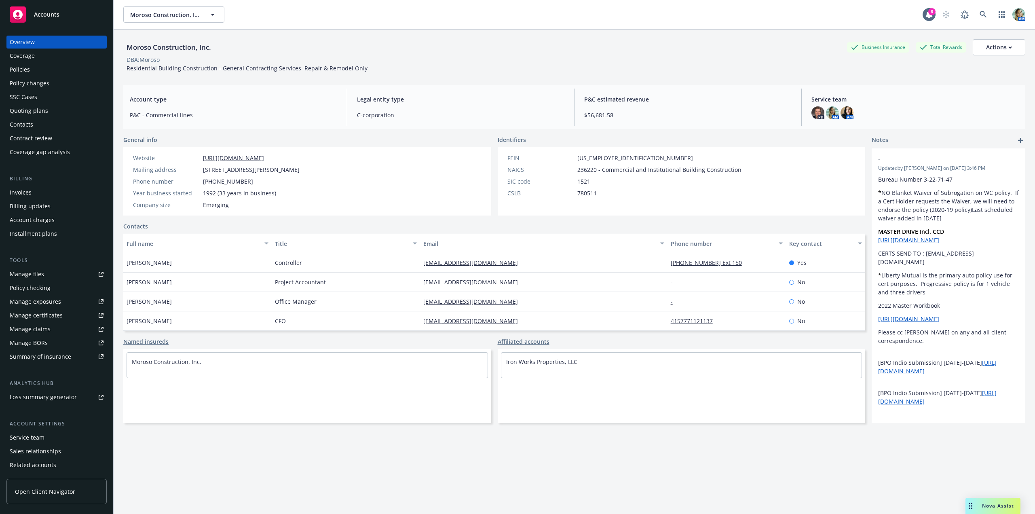
copy div "https://morosoconstruction.com/"
drag, startPoint x: 126, startPoint y: 70, endPoint x: 361, endPoint y: 70, distance: 235.7
click at [361, 70] on div "Residential Building Construction - General Contracting Services Repair & Remod…" at bounding box center [246, 68] width 247 height 8
copy span "Residential Building Construction - General Contracting Services Repair & Remod…"
drag, startPoint x: 129, startPoint y: 48, endPoint x: 224, endPoint y: 40, distance: 94.9
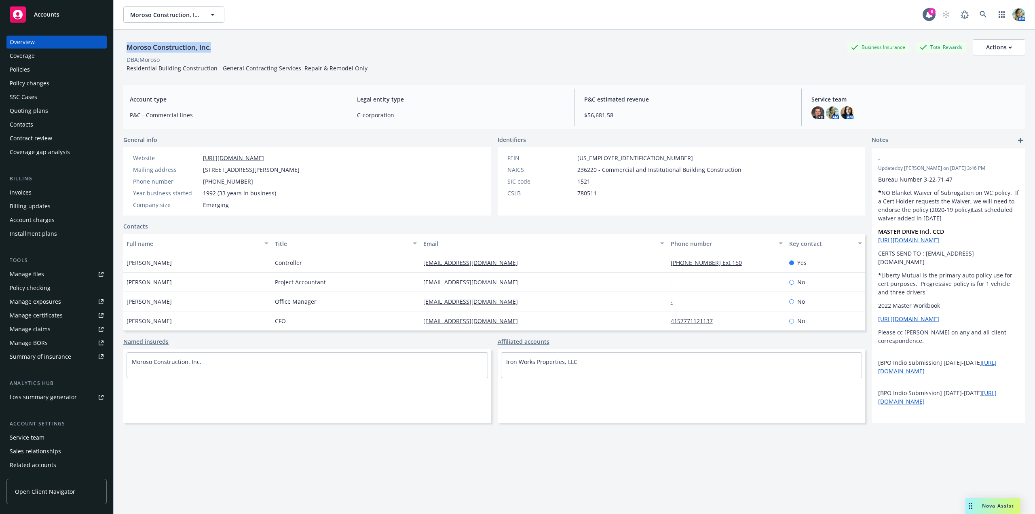
click at [224, 40] on div "Moroso Construction, Inc. Business Insurance Total Rewards Actions" at bounding box center [574, 47] width 902 height 16
copy div "Moroso Construction, Inc."
drag, startPoint x: 142, startPoint y: 60, endPoint x: 166, endPoint y: 59, distance: 24.3
click at [166, 59] on div "DBA: Moroso" at bounding box center [574, 59] width 902 height 8
copy div "Moroso"
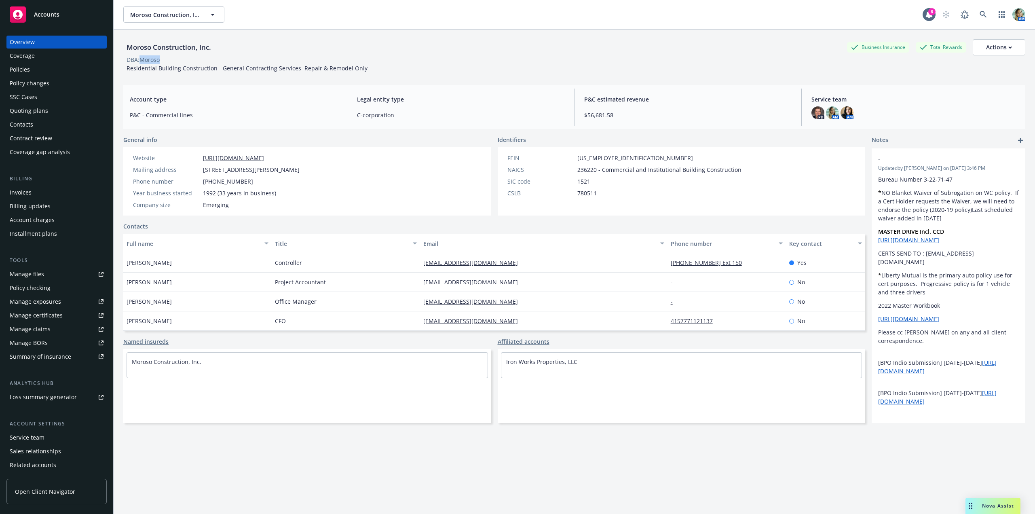
drag, startPoint x: 204, startPoint y: 171, endPoint x: 346, endPoint y: 170, distance: 141.5
click at [348, 167] on div "Website https://morosoconstruction.com/ Mailing address 1184 Harrison Street, S…" at bounding box center [307, 181] width 368 height 68
copy span "1184 Harrison Street, San Francisco, CA, 94103"
drag, startPoint x: 199, startPoint y: 184, endPoint x: 242, endPoint y: 180, distance: 43.8
click at [247, 182] on div "Phone number 415-777-1121" at bounding box center [216, 181] width 173 height 8
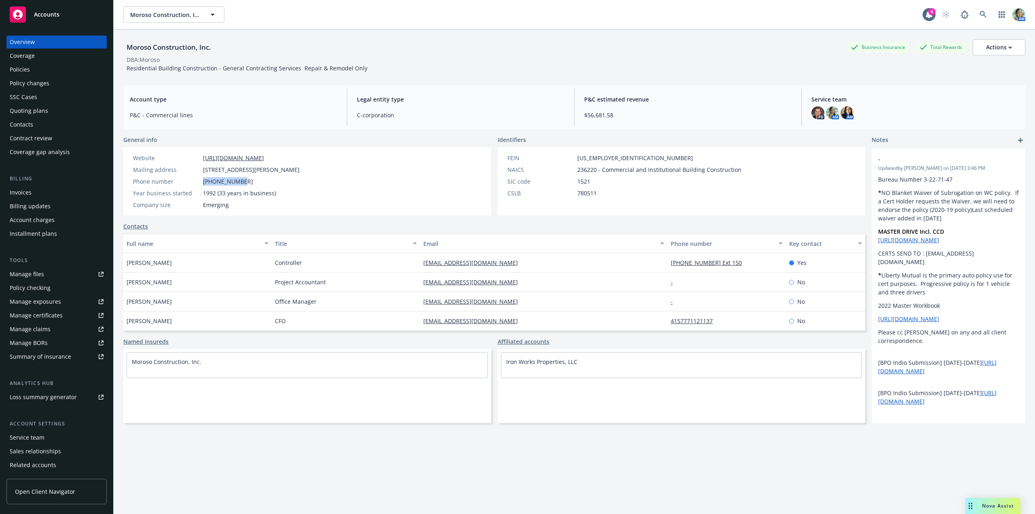
copy div "415-777-1121"
drag, startPoint x: 196, startPoint y: 160, endPoint x: 303, endPoint y: 155, distance: 106.4
click at [303, 155] on div "Website https://morosoconstruction.com/" at bounding box center [216, 158] width 173 height 8
copy div "https://morosoconstruction.com/"
drag, startPoint x: 156, startPoint y: 263, endPoint x: 133, endPoint y: 270, distance: 24.0
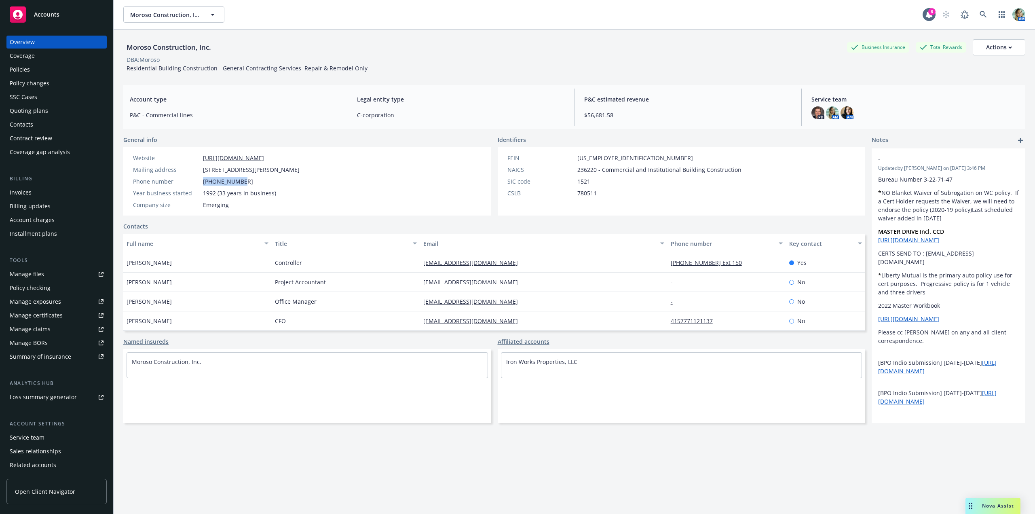
click at [123, 264] on div "Moroso Construction, Inc. Business Insurance Total Rewards Actions DBA: Moroso …" at bounding box center [574, 287] width 921 height 514
copy span "Matthew Hannon"
drag, startPoint x: 270, startPoint y: 262, endPoint x: 262, endPoint y: 268, distance: 10.1
click at [266, 262] on div "Matthew Hannon Controller mhannon@morosoconstruction.com (415) 777-1121 Ext 150…" at bounding box center [494, 262] width 742 height 19
copy div "Controller"
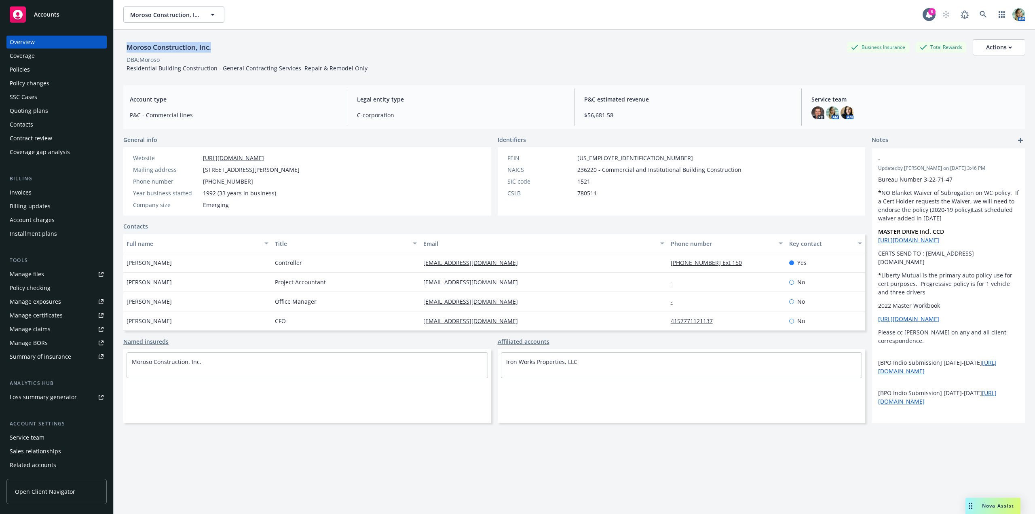
drag, startPoint x: 211, startPoint y: 47, endPoint x: 119, endPoint y: 49, distance: 92.6
click at [123, 50] on div "Moroso Construction, Inc. Business Insurance Total Rewards Actions DBA: Moroso …" at bounding box center [574, 287] width 921 height 514
click at [216, 57] on div "DBA: Moroso" at bounding box center [574, 59] width 902 height 8
drag, startPoint x: 215, startPoint y: 49, endPoint x: 127, endPoint y: 50, distance: 88.1
click at [127, 50] on div "Moroso Construction, Inc." at bounding box center [168, 47] width 91 height 11
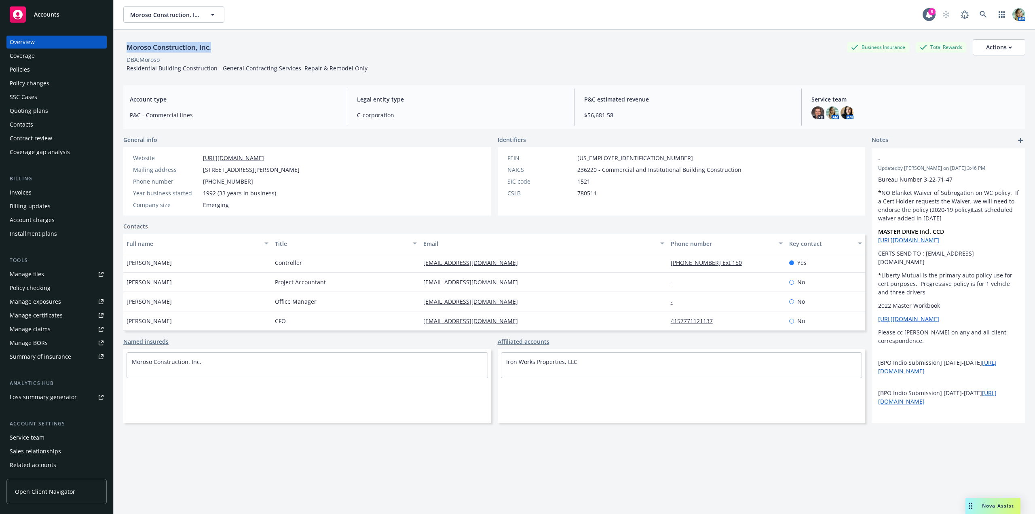
click at [31, 68] on div "Policies" at bounding box center [57, 69] width 94 height 13
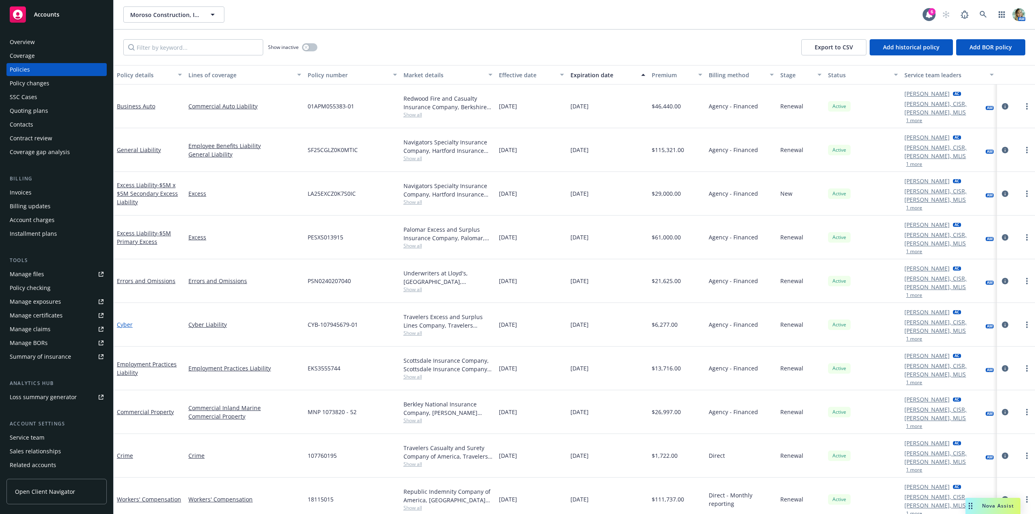
click at [128, 321] on link "Cyber" at bounding box center [125, 325] width 16 height 8
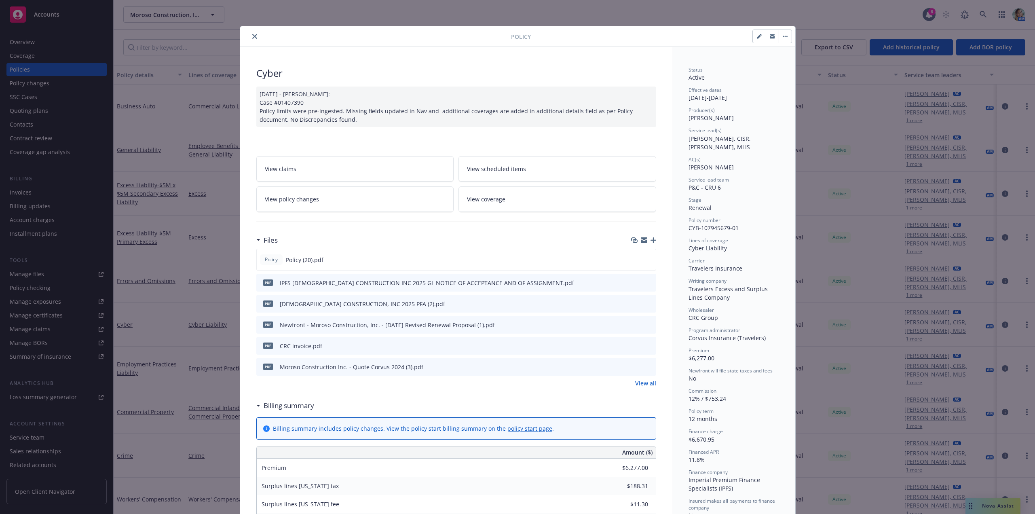
click at [637, 380] on link "View all" at bounding box center [645, 383] width 21 height 8
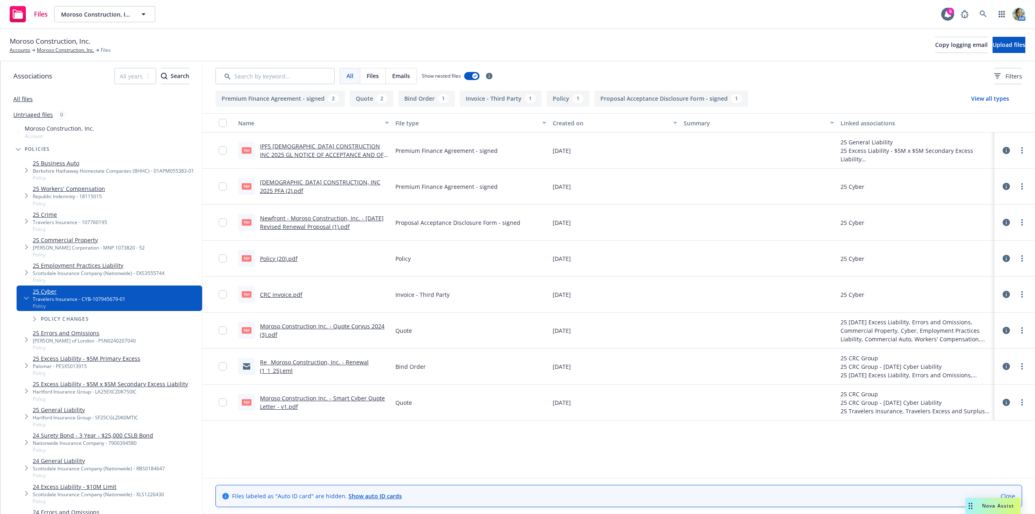
click at [287, 258] on link "Policy (20).pdf" at bounding box center [279, 259] width 38 height 8
click at [292, 260] on link "Policy (20).pdf" at bounding box center [279, 259] width 38 height 8
click at [58, 53] on link "Moroso Construction, Inc." at bounding box center [65, 49] width 57 height 7
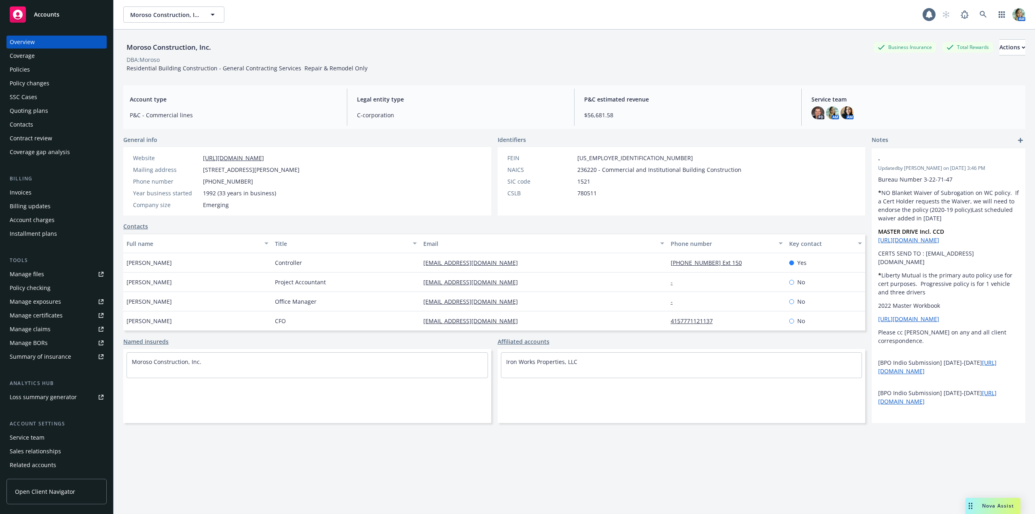
click at [21, 275] on div "Manage files" at bounding box center [27, 274] width 34 height 13
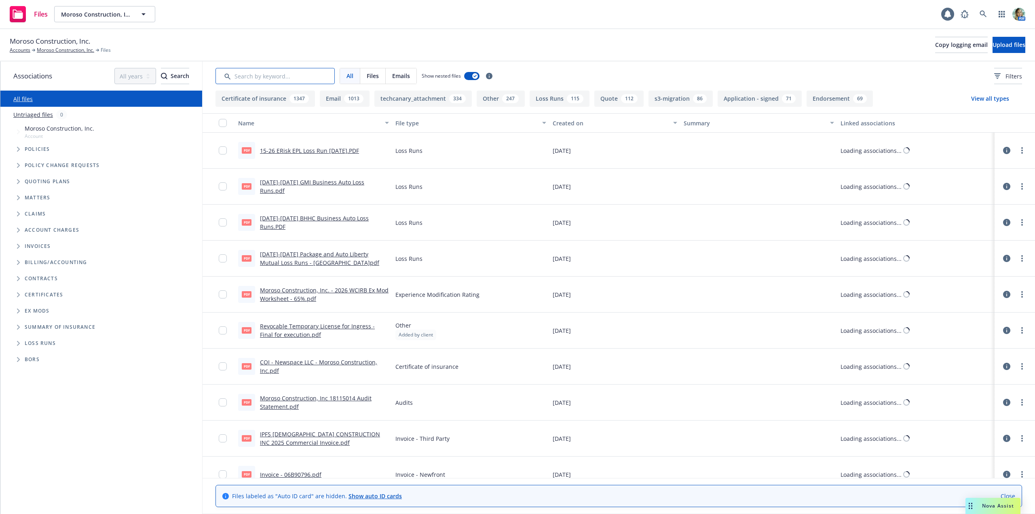
click at [268, 73] on input "Search by keyword..." at bounding box center [274, 76] width 119 height 16
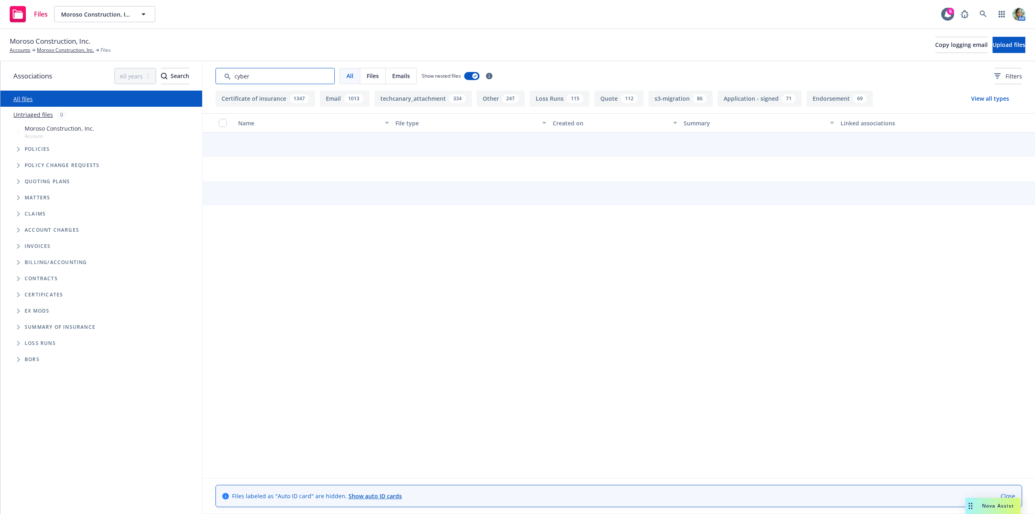
type input "cyber"
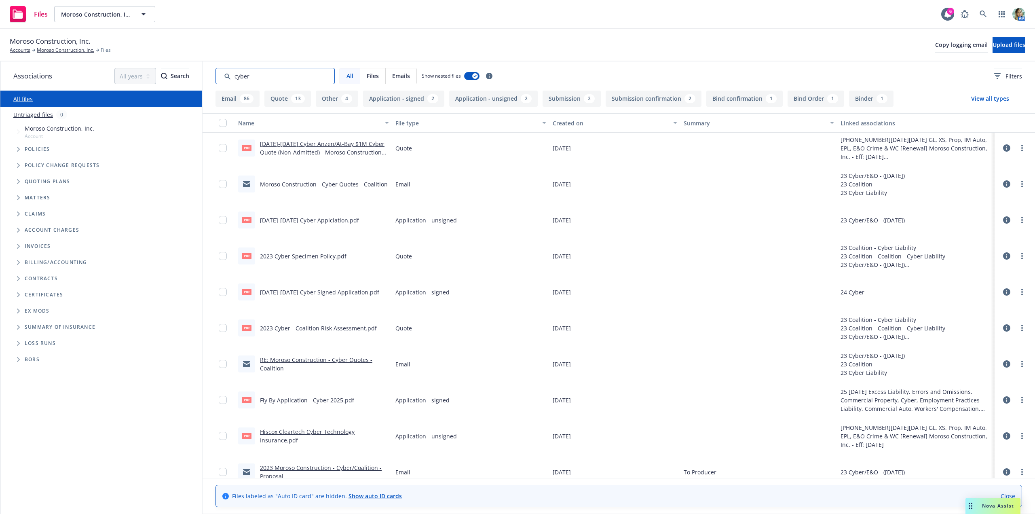
scroll to position [202, 0]
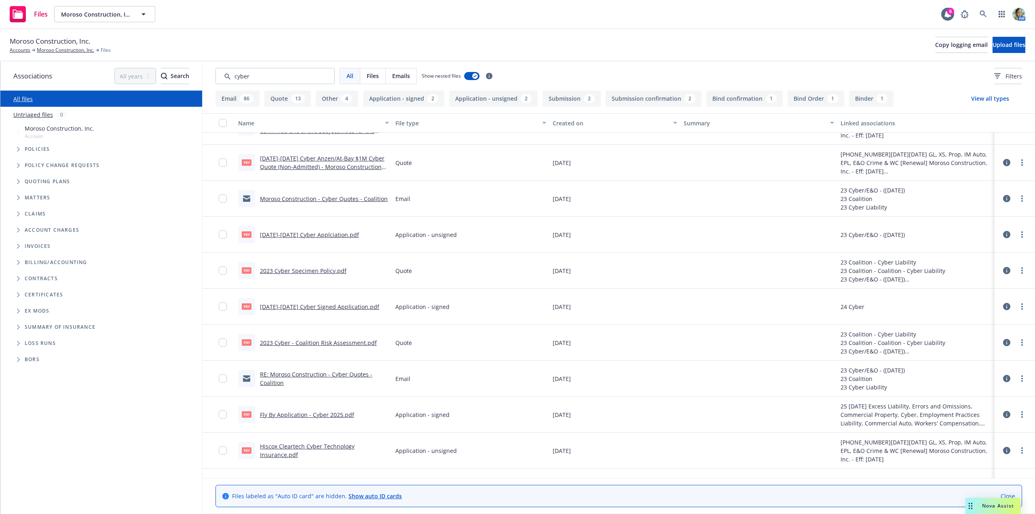
click at [494, 99] on button "Application - unsigned 2" at bounding box center [493, 99] width 89 height 16
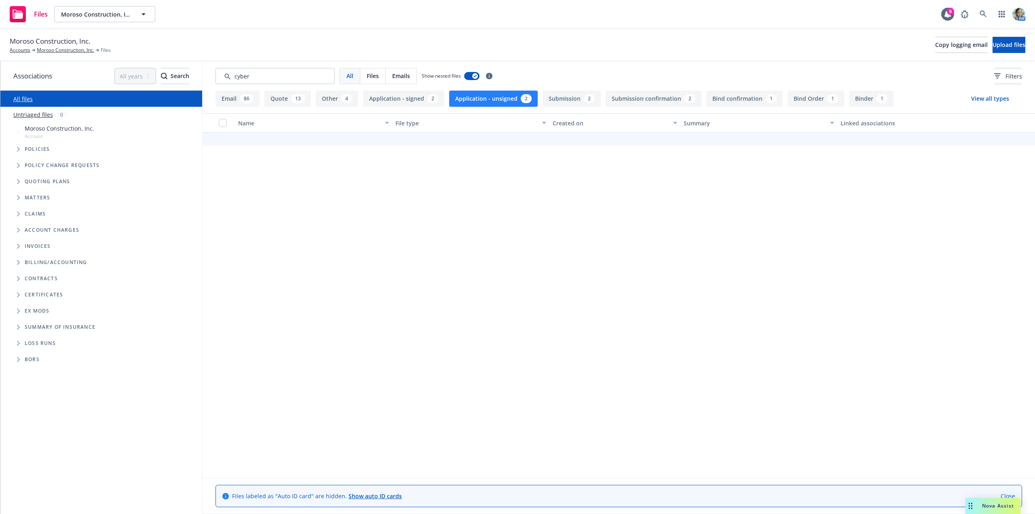
scroll to position [0, 0]
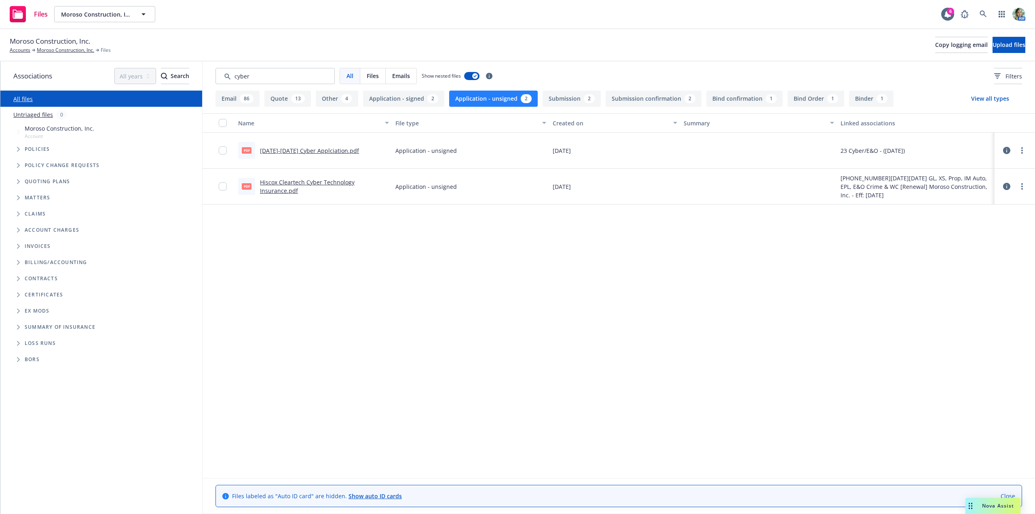
click at [567, 123] on div "Created on" at bounding box center [611, 123] width 116 height 8
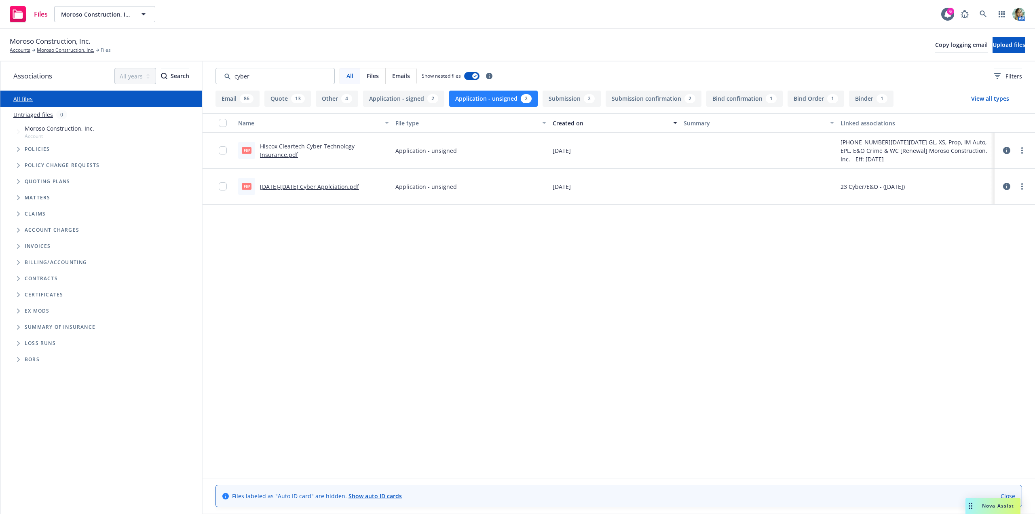
click at [397, 104] on button "Application - signed 2" at bounding box center [403, 99] width 81 height 16
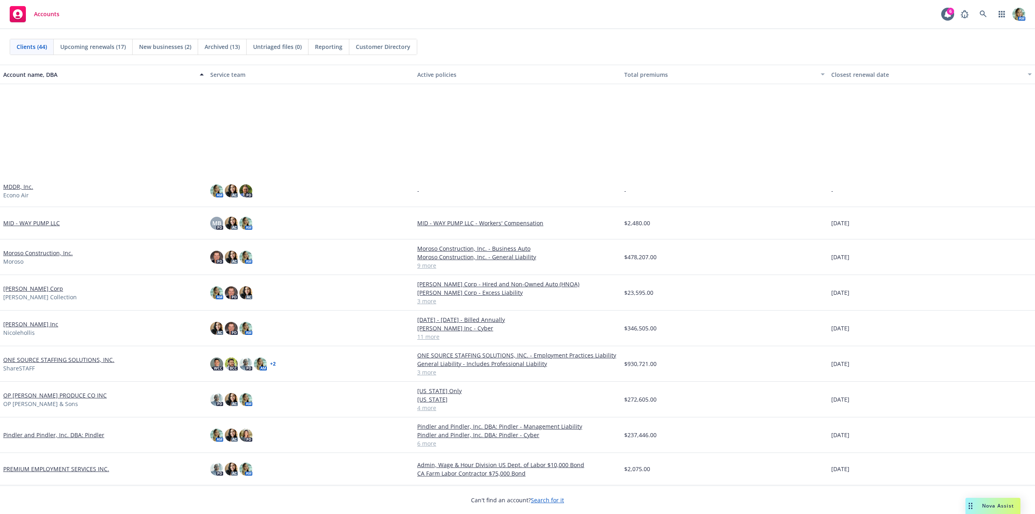
scroll to position [647, 0]
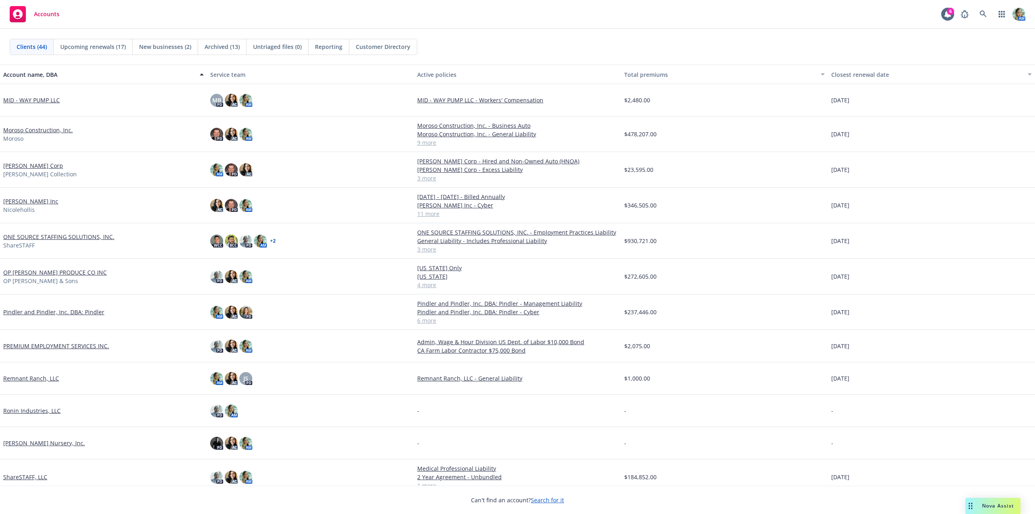
click at [41, 201] on link "[PERSON_NAME] Inc" at bounding box center [30, 201] width 55 height 8
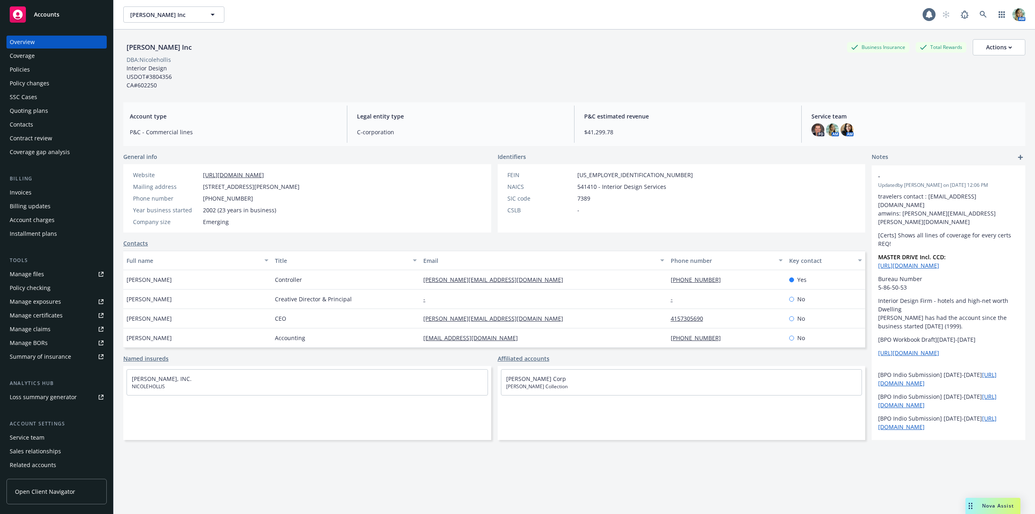
click at [32, 275] on div "Manage files" at bounding box center [27, 274] width 34 height 13
click at [34, 273] on div "Manage files" at bounding box center [27, 274] width 34 height 13
click at [46, 72] on div "Policies" at bounding box center [57, 69] width 94 height 13
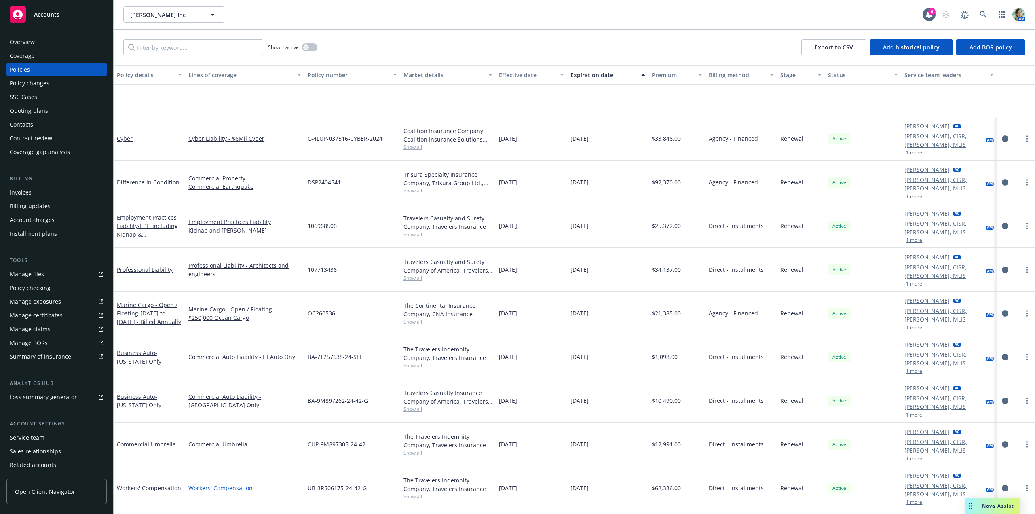
scroll to position [95, 0]
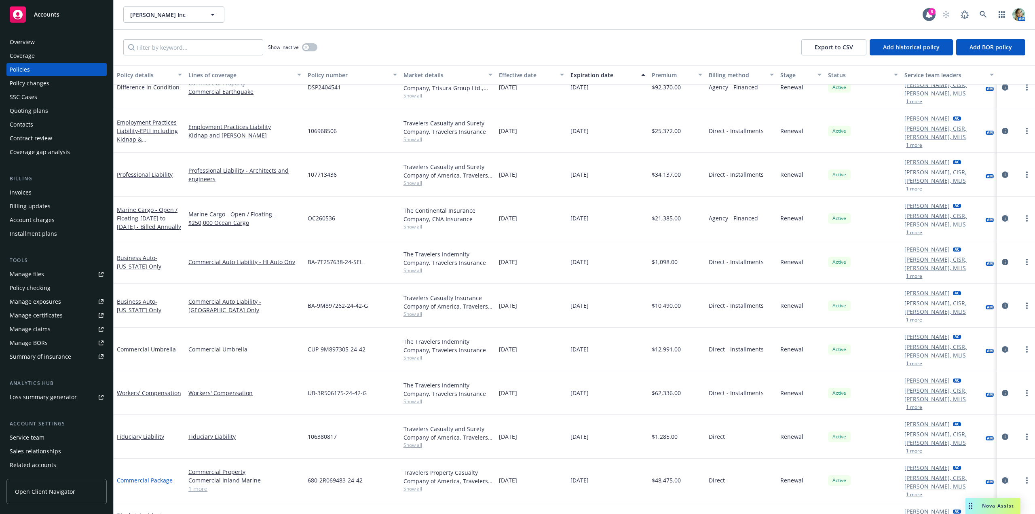
click at [163, 476] on link "Commercial Package" at bounding box center [145, 480] width 56 height 8
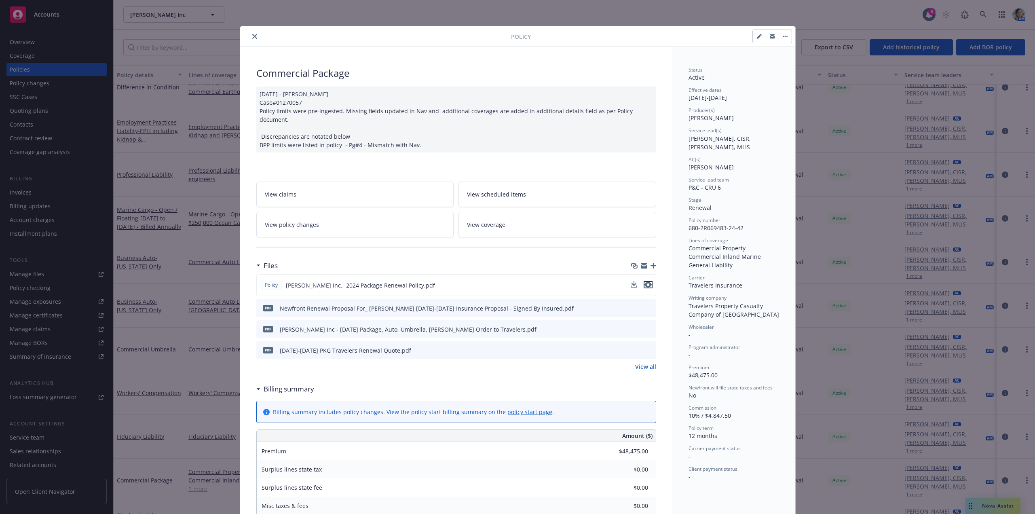
click at [645, 282] on icon "preview file" at bounding box center [647, 285] width 7 height 6
click at [252, 37] on icon "close" at bounding box center [254, 36] width 5 height 5
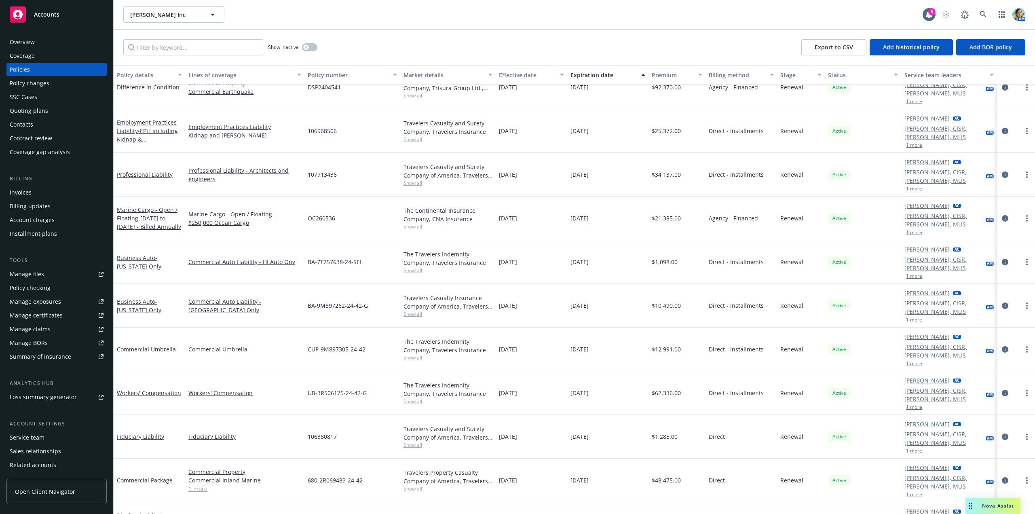
click at [38, 277] on div "Manage files" at bounding box center [27, 274] width 34 height 13
click at [38, 82] on div "Policy changes" at bounding box center [30, 83] width 40 height 13
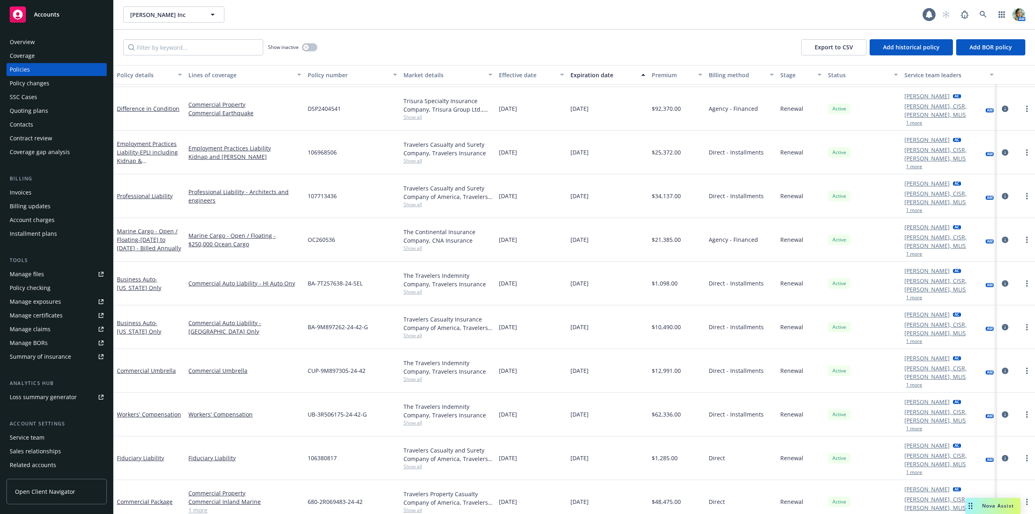
scroll to position [92, 0]
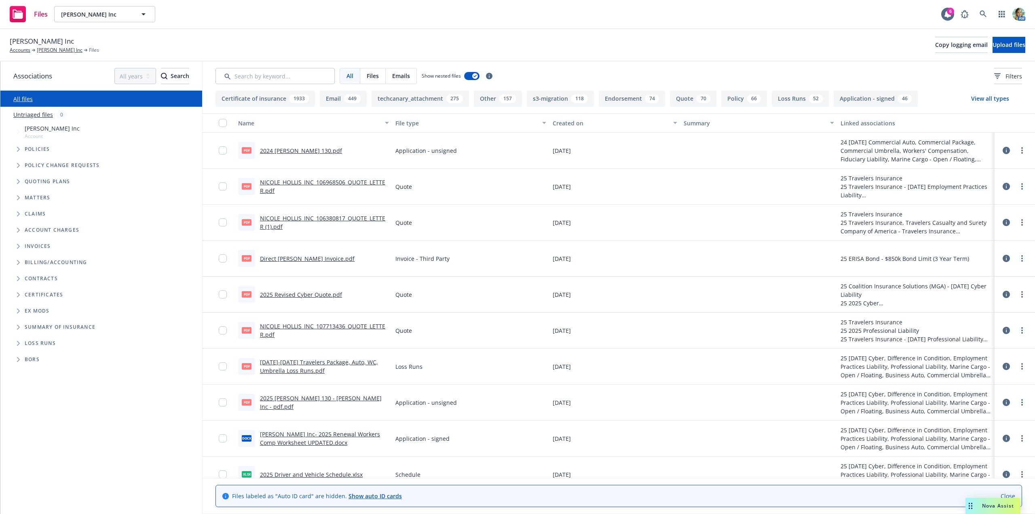
click at [278, 149] on link "2024 [PERSON_NAME] 130.pdf" at bounding box center [301, 151] width 82 height 8
click at [60, 53] on link "[PERSON_NAME] Inc" at bounding box center [60, 49] width 46 height 7
click at [249, 73] on input "Search by keyword..." at bounding box center [274, 76] width 119 height 16
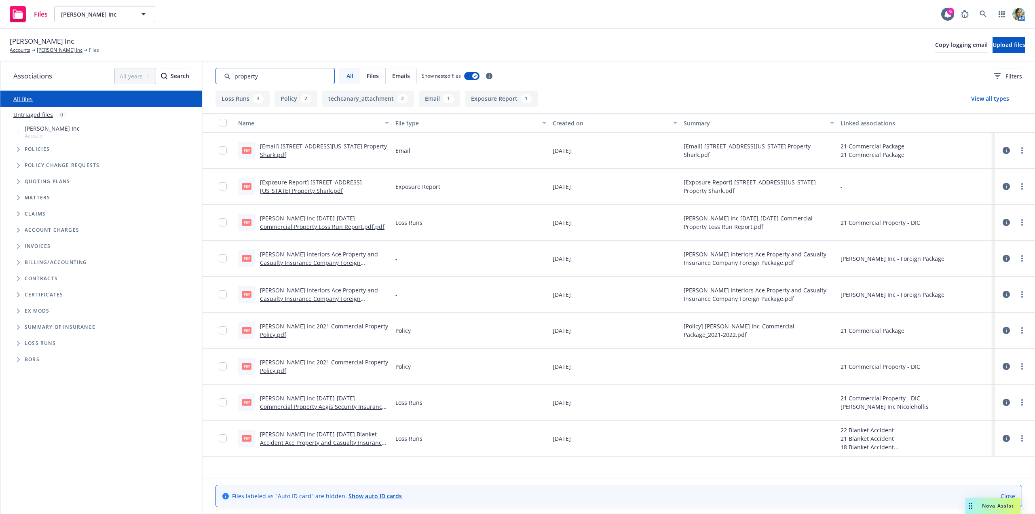
drag, startPoint x: 271, startPoint y: 76, endPoint x: 253, endPoint y: 90, distance: 22.8
click at [218, 80] on input "Search by keyword..." at bounding box center [274, 76] width 119 height 16
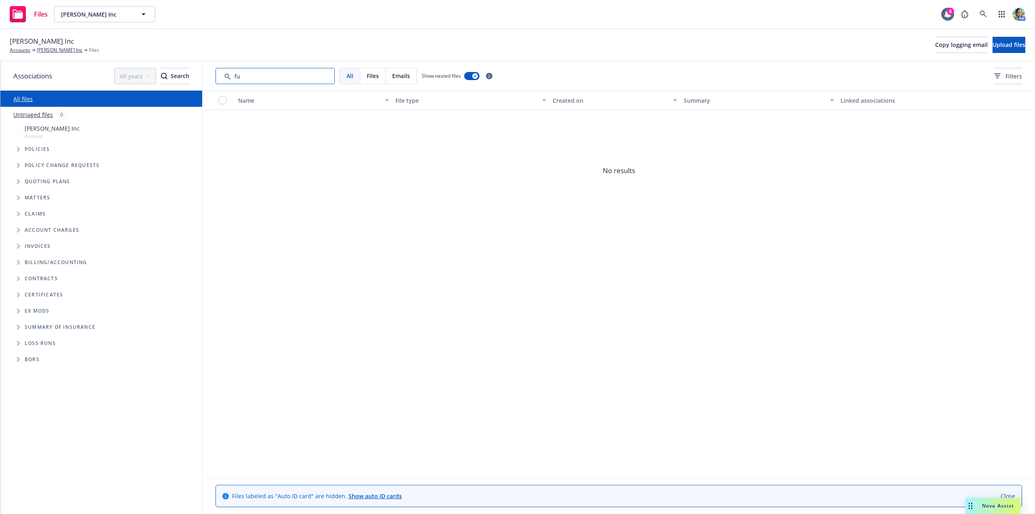
type input "f"
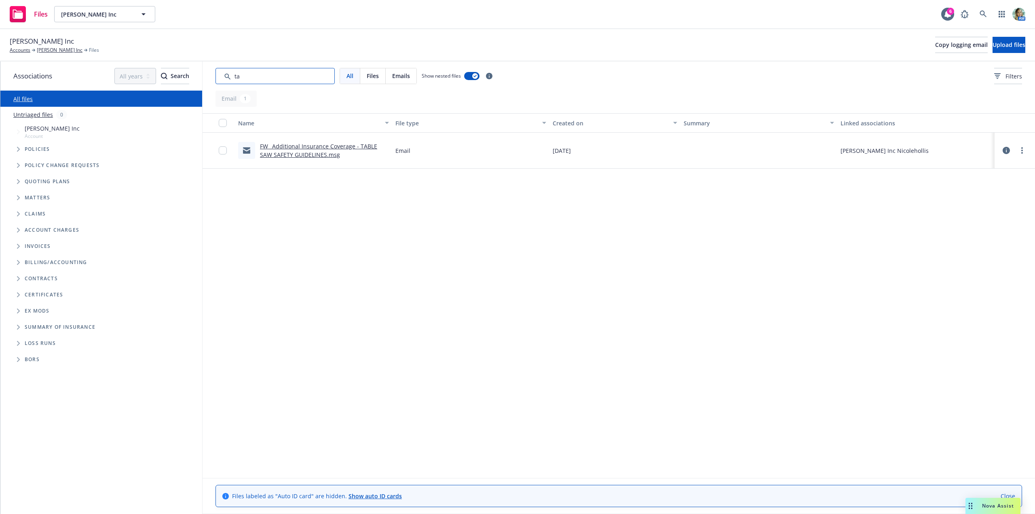
type input "t"
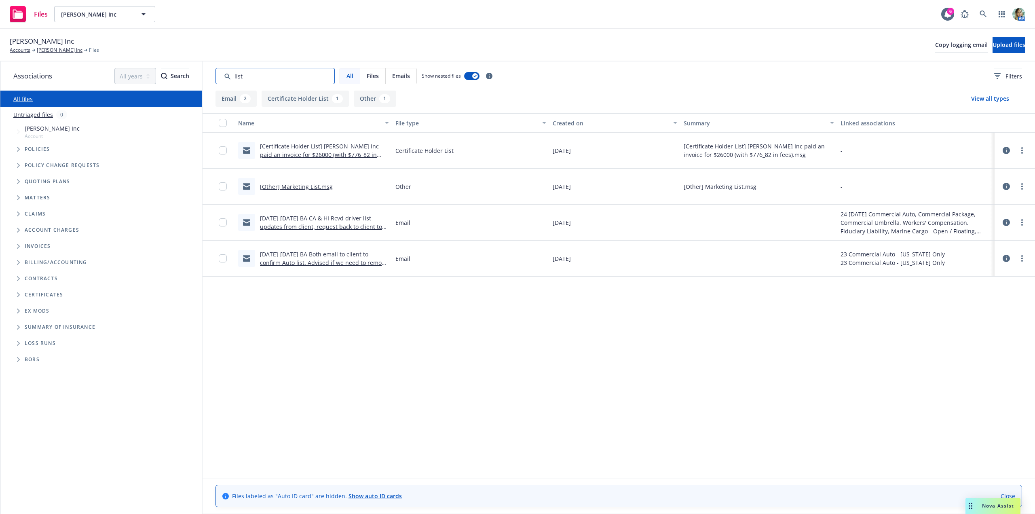
drag, startPoint x: 250, startPoint y: 77, endPoint x: 231, endPoint y: 76, distance: 19.0
click at [231, 76] on input "Search by keyword..." at bounding box center [274, 76] width 119 height 16
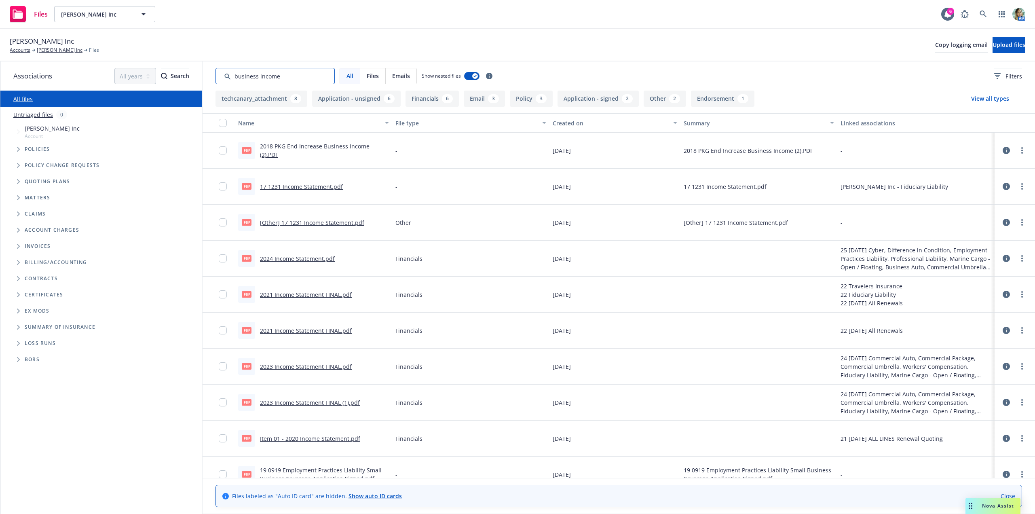
type input "business income"
click at [562, 126] on div "Created on" at bounding box center [611, 123] width 116 height 8
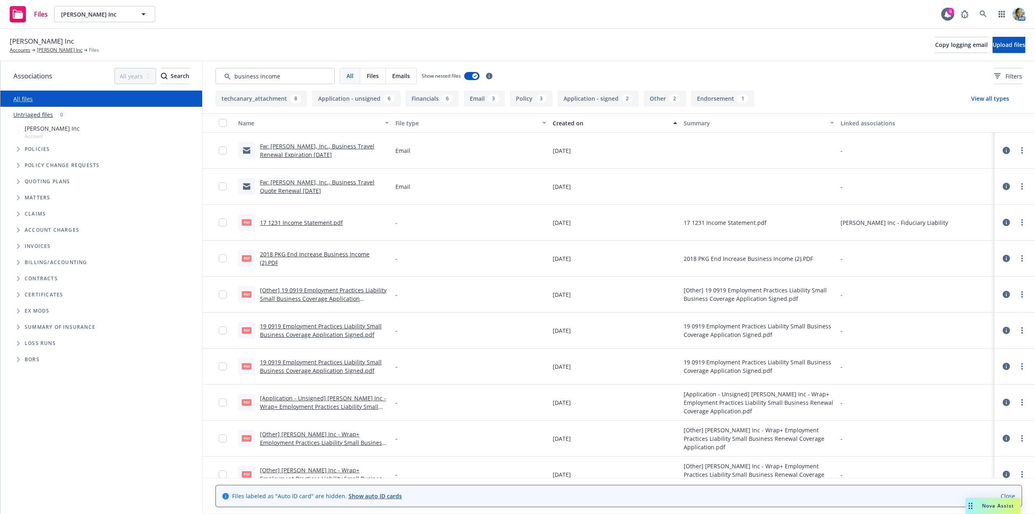
click at [562, 126] on div "Created on" at bounding box center [611, 123] width 116 height 8
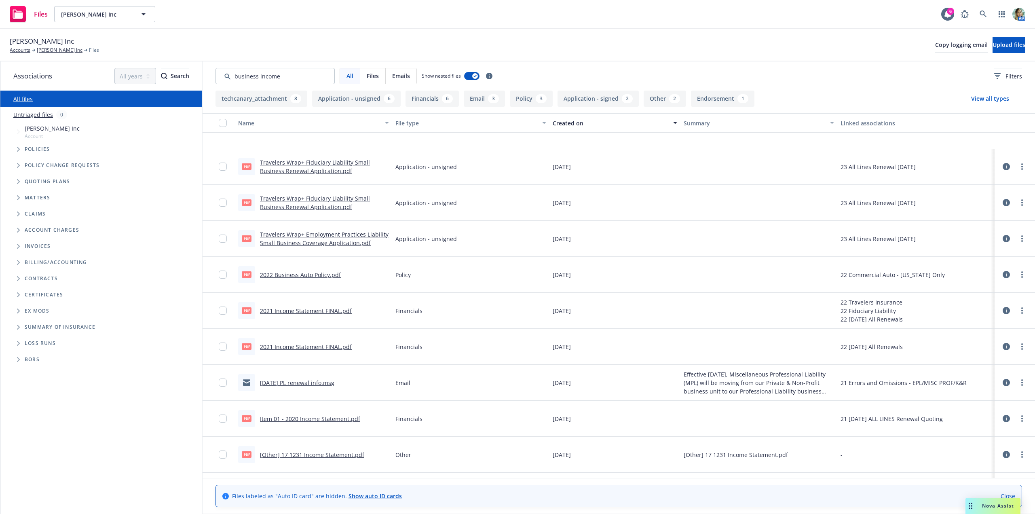
scroll to position [364, 0]
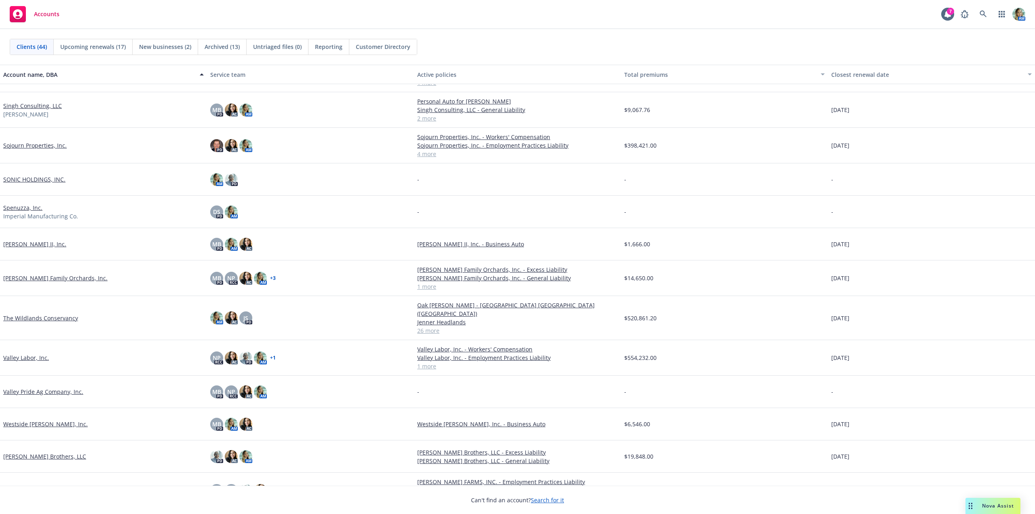
scroll to position [1044, 0]
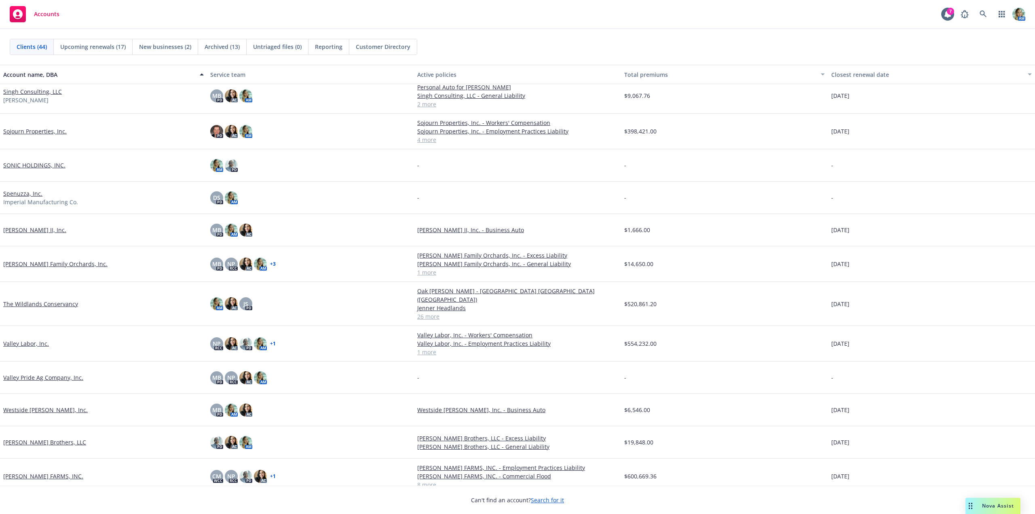
click at [66, 472] on link "[PERSON_NAME] FARMS, INC." at bounding box center [43, 476] width 80 height 8
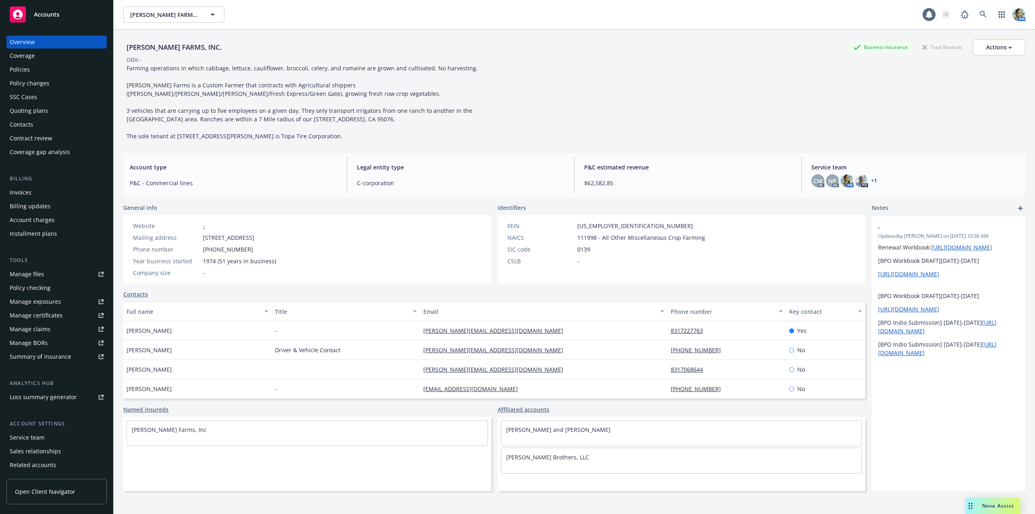
click at [30, 70] on div "Policies" at bounding box center [57, 69] width 94 height 13
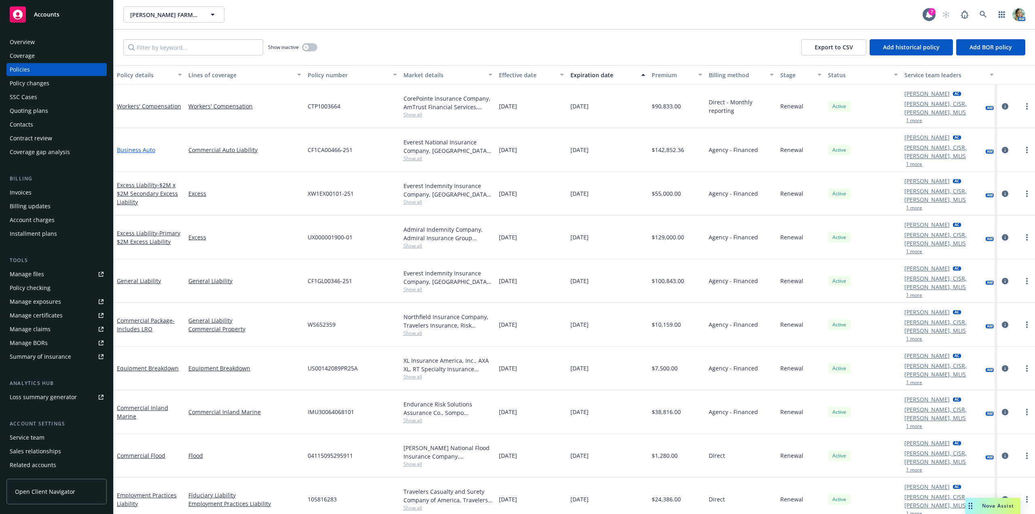
click at [143, 146] on link "Business Auto" at bounding box center [136, 150] width 38 height 8
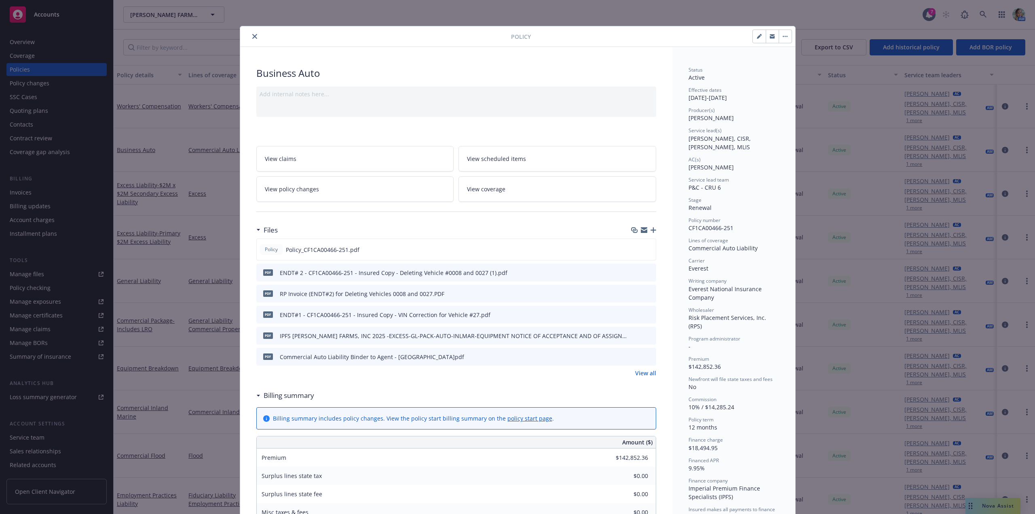
click at [639, 373] on link "View all" at bounding box center [645, 373] width 21 height 8
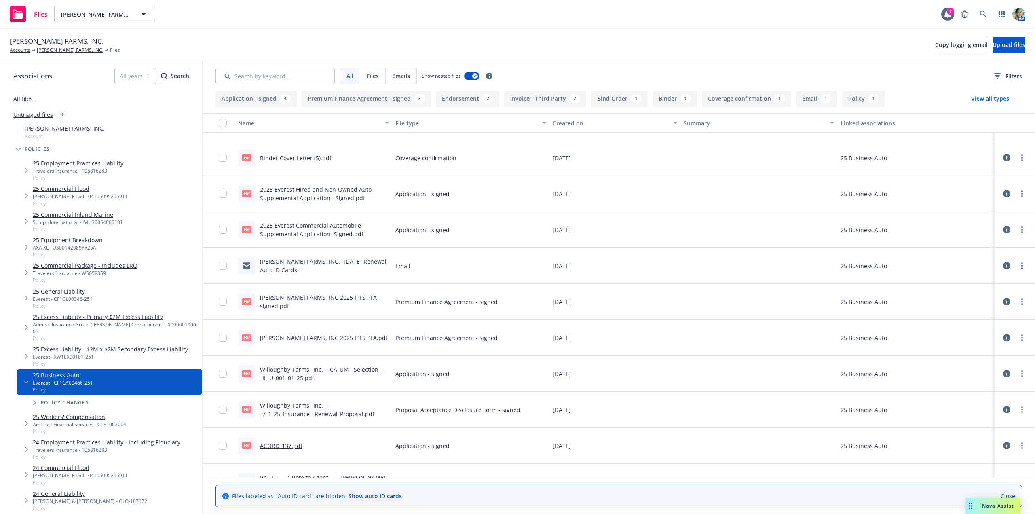
scroll to position [300, 0]
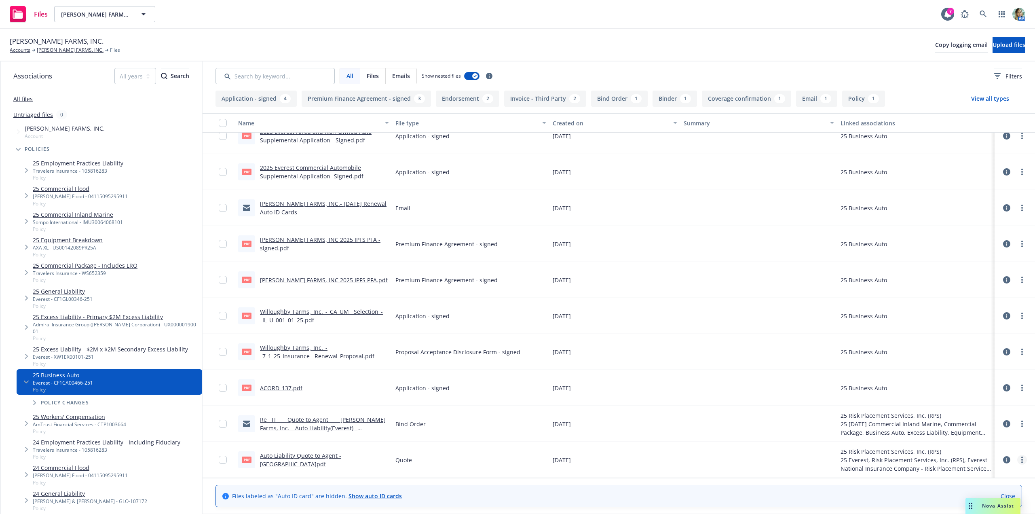
click at [1021, 462] on circle "more" at bounding box center [1022, 462] width 2 height 2
click at [980, 419] on link "Download" at bounding box center [986, 417] width 80 height 16
click at [84, 47] on link "WILLOUGHBY FARMS, INC." at bounding box center [70, 49] width 67 height 7
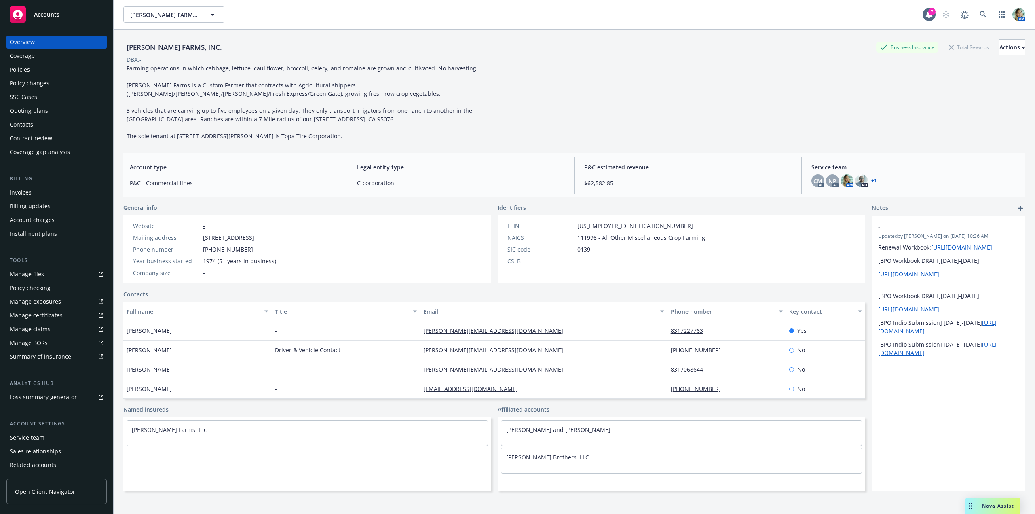
click at [44, 289] on div "Policy checking" at bounding box center [30, 287] width 41 height 13
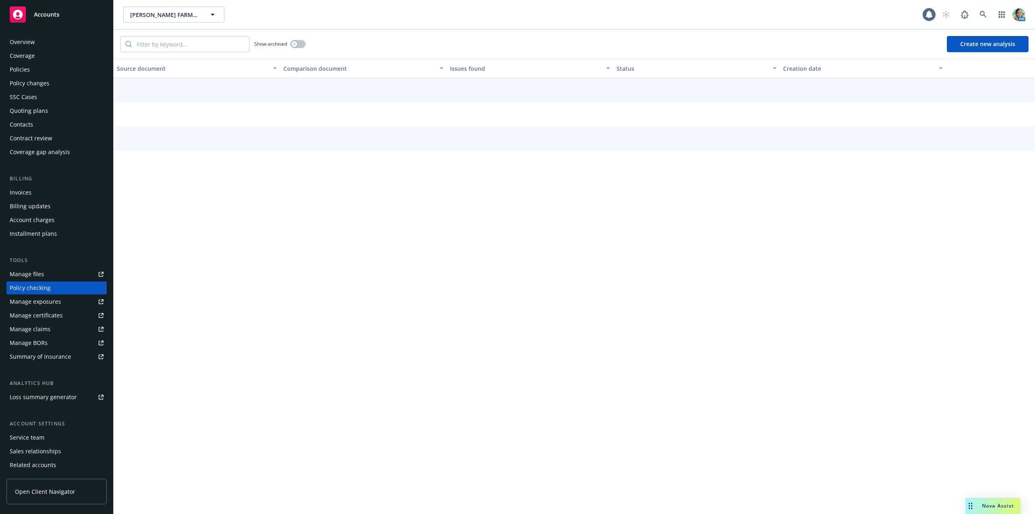
scroll to position [18, 0]
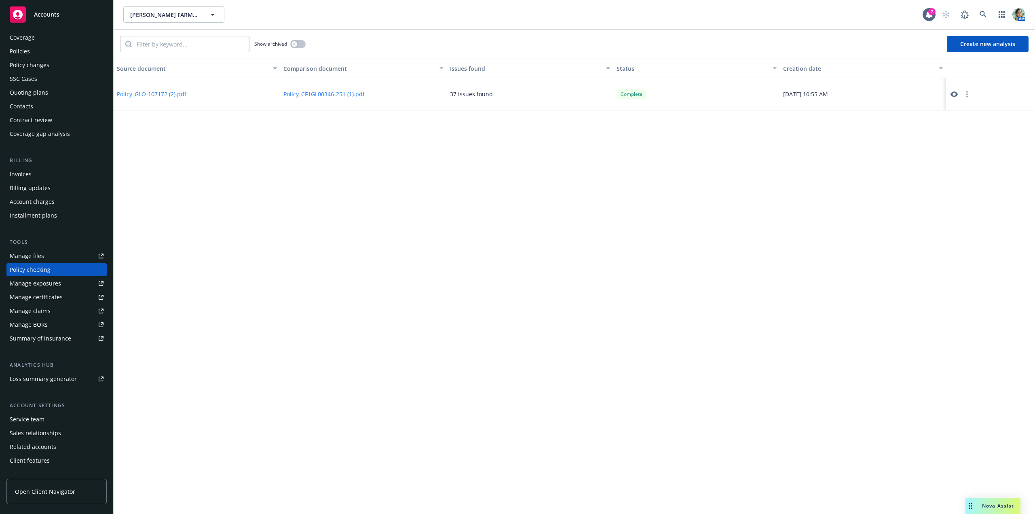
click at [969, 44] on button "Create new analysis" at bounding box center [988, 44] width 82 height 16
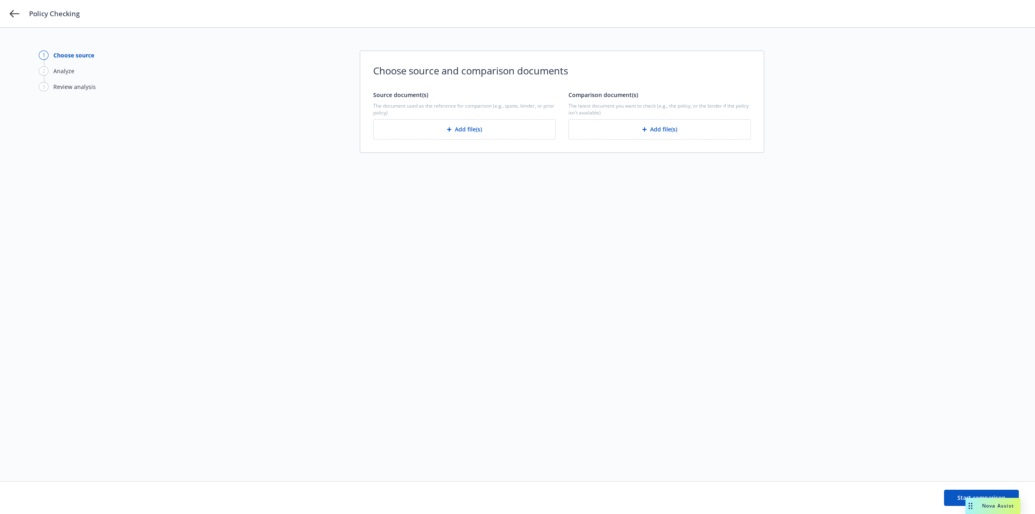
click at [498, 133] on button "Add file(s)" at bounding box center [464, 129] width 182 height 20
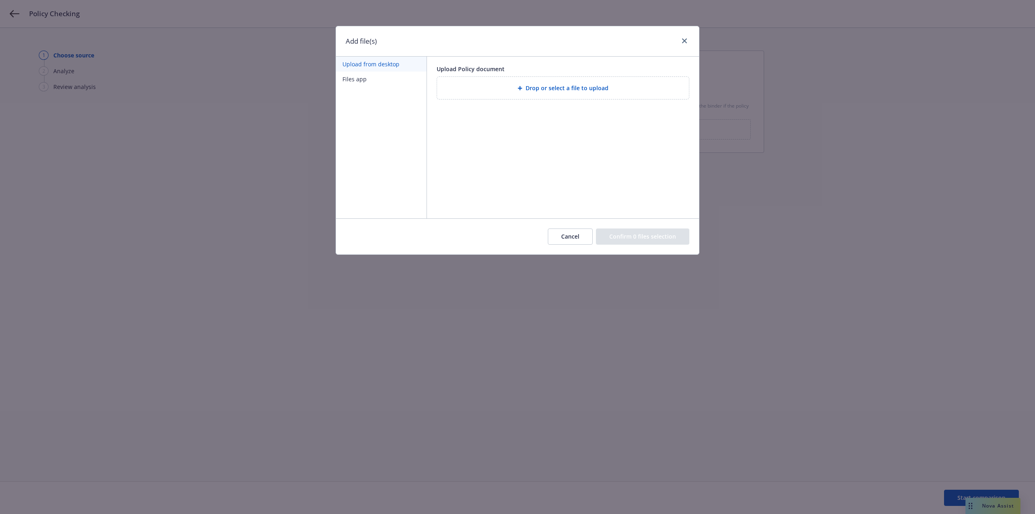
click at [475, 87] on div "Drop or select a file to upload" at bounding box center [562, 87] width 239 height 9
click at [643, 239] on button "Confirm 1 file selection" at bounding box center [644, 236] width 91 height 16
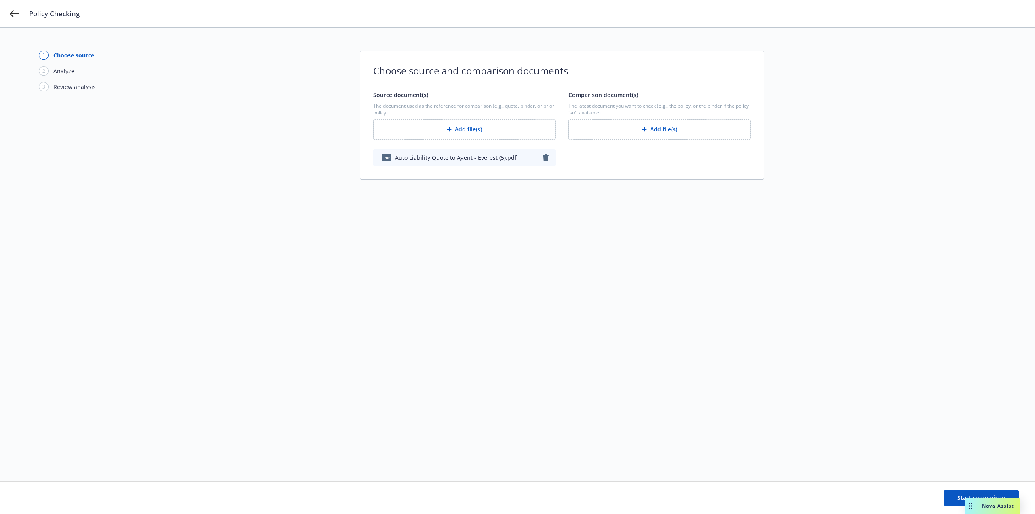
click at [615, 131] on button "Add file(s)" at bounding box center [659, 129] width 182 height 20
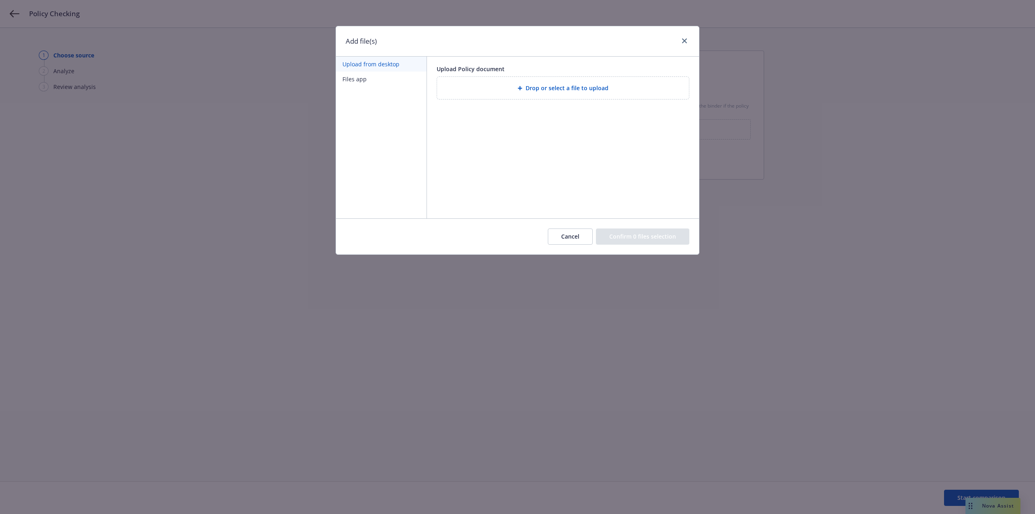
click at [536, 82] on div "Drop or select a file to upload" at bounding box center [563, 88] width 252 height 22
click at [640, 238] on button "Confirm 1 file selection" at bounding box center [644, 236] width 91 height 16
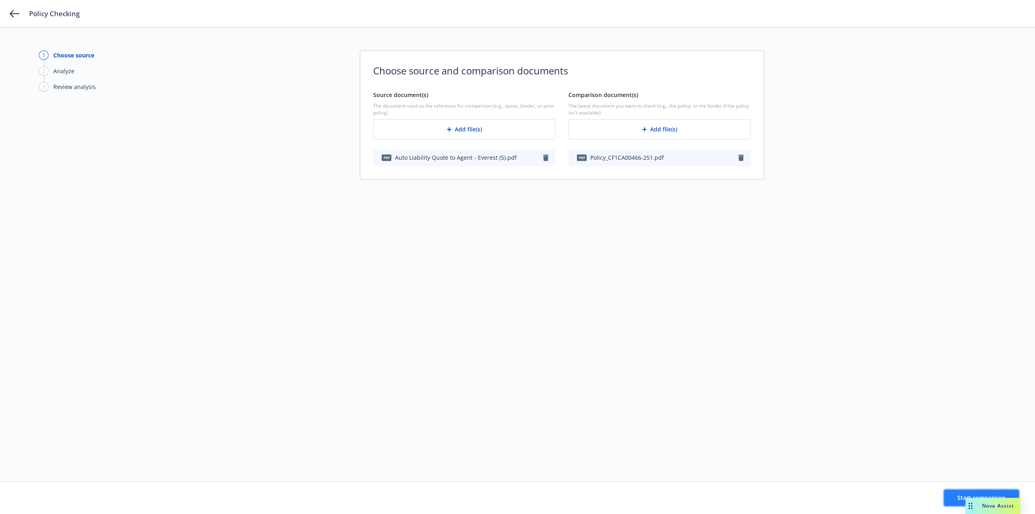
click at [954, 496] on button "Start comparison" at bounding box center [981, 498] width 75 height 16
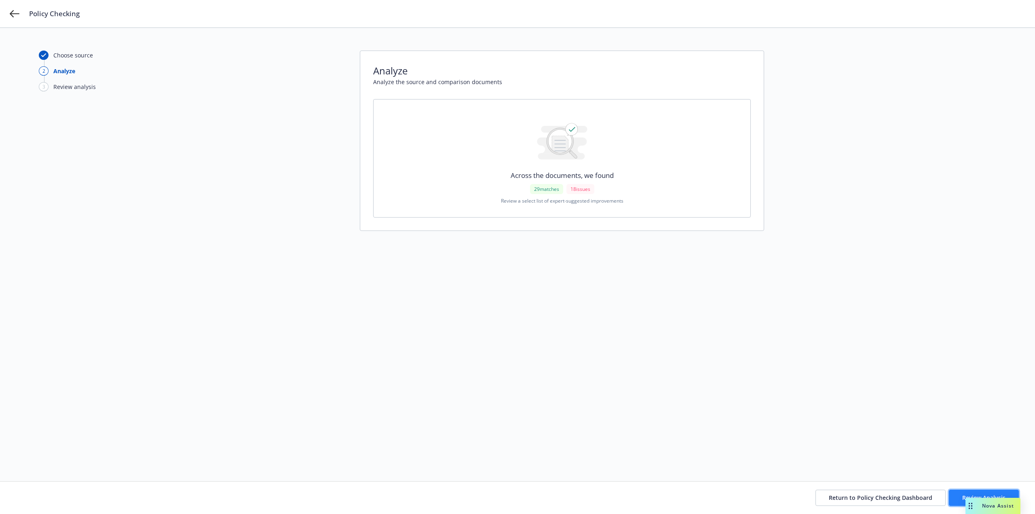
click at [955, 497] on button "Review Analysis" at bounding box center [984, 498] width 70 height 16
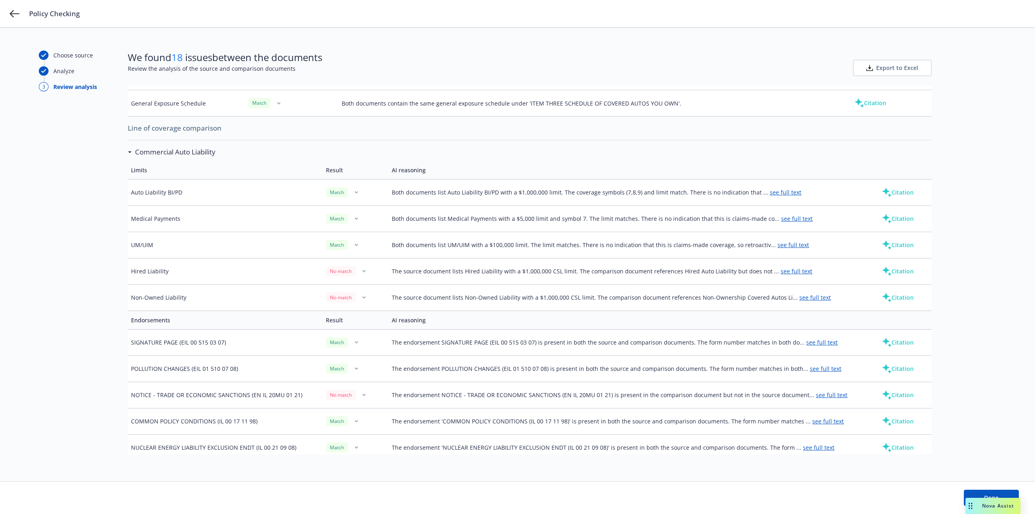
scroll to position [152, 0]
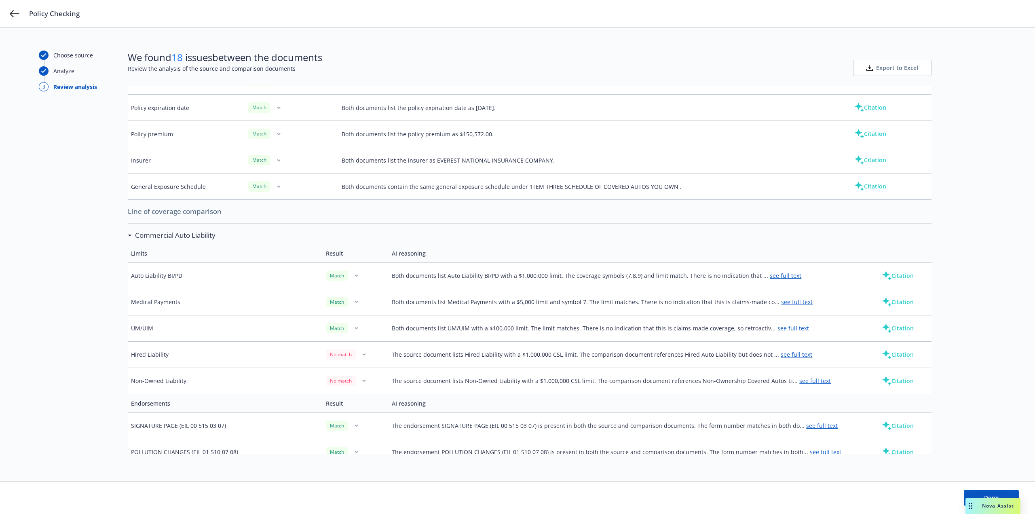
click at [887, 68] on span "Export to Excel" at bounding box center [897, 68] width 42 height 8
click at [1009, 491] on button "Done" at bounding box center [991, 498] width 55 height 16
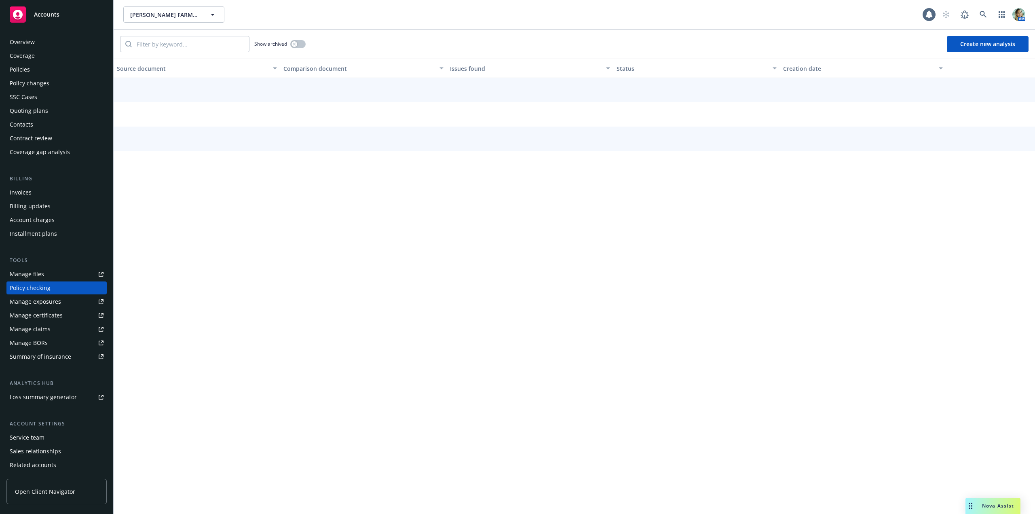
scroll to position [18, 0]
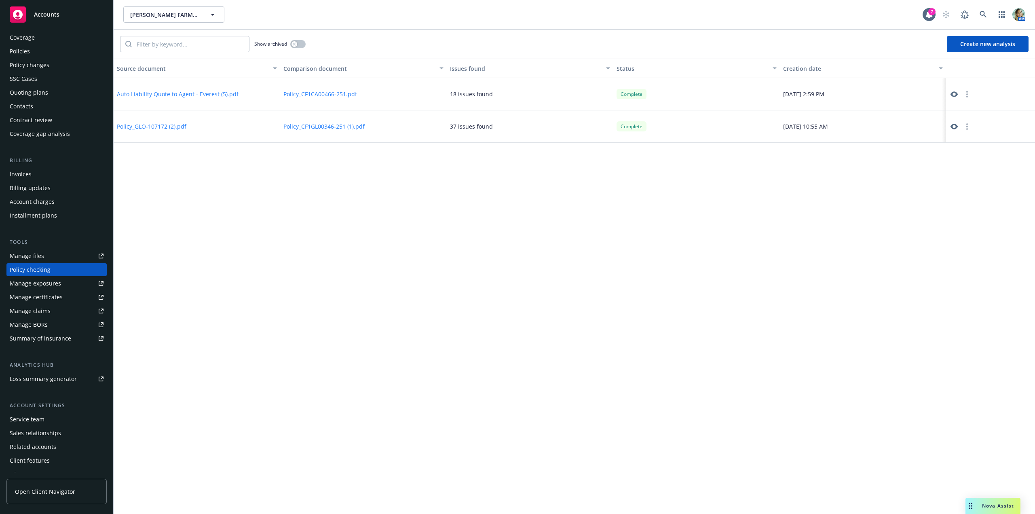
click at [992, 509] on span "Nova Assist" at bounding box center [998, 505] width 32 height 7
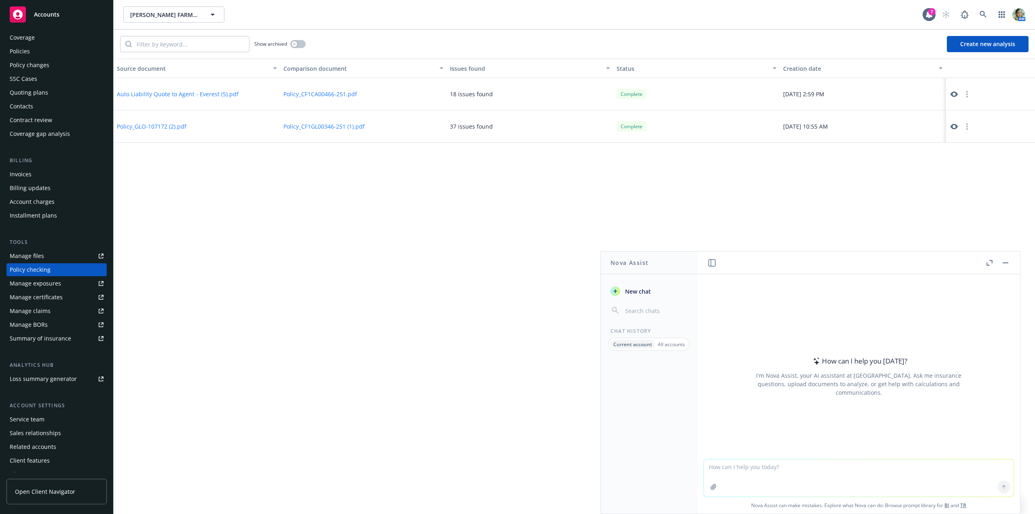
drag, startPoint x: 723, startPoint y: 469, endPoint x: 717, endPoint y: 475, distance: 8.6
click at [723, 469] on textarea at bounding box center [859, 477] width 310 height 37
type textarea "please compare the VIN on the quote against the policy"
click at [707, 483] on button "button" at bounding box center [713, 486] width 13 height 13
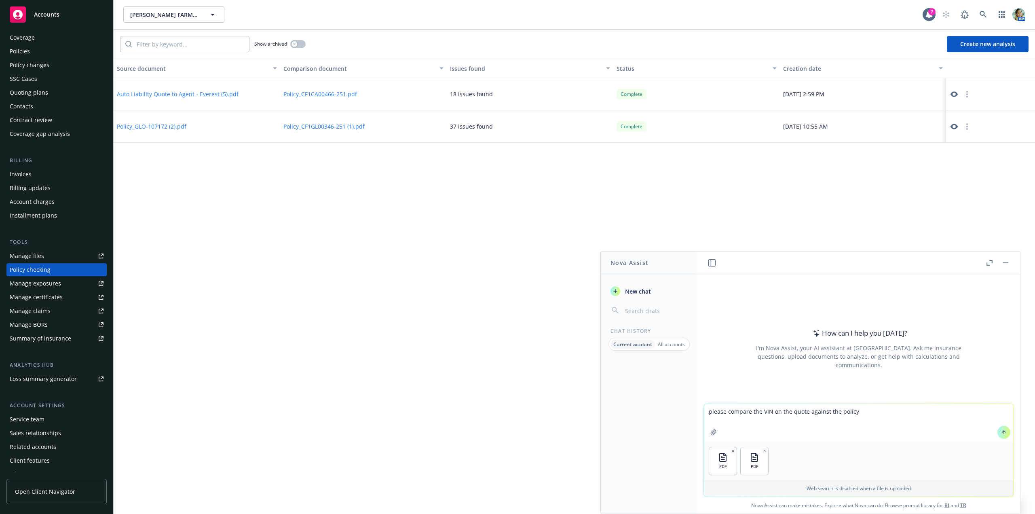
click at [1001, 434] on icon at bounding box center [1004, 432] width 6 height 6
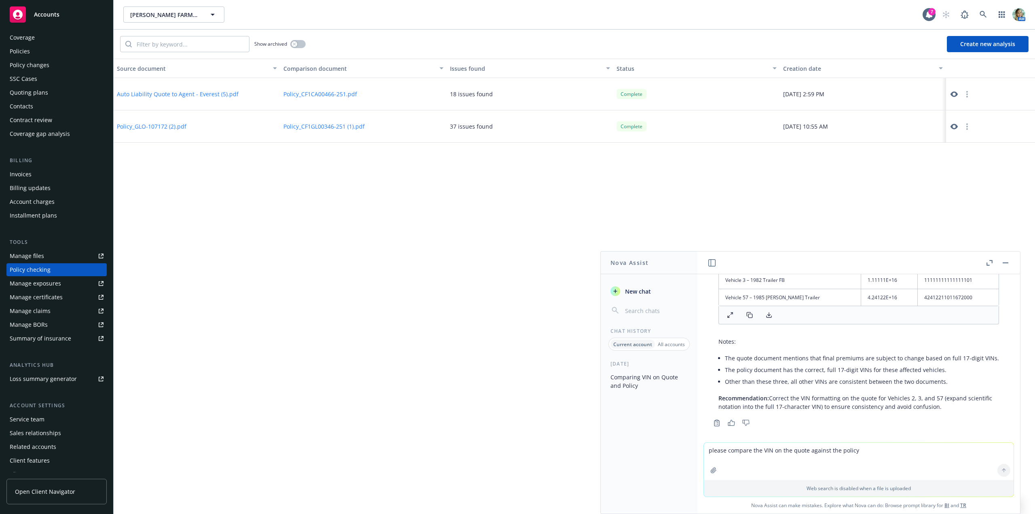
scroll to position [194, 0]
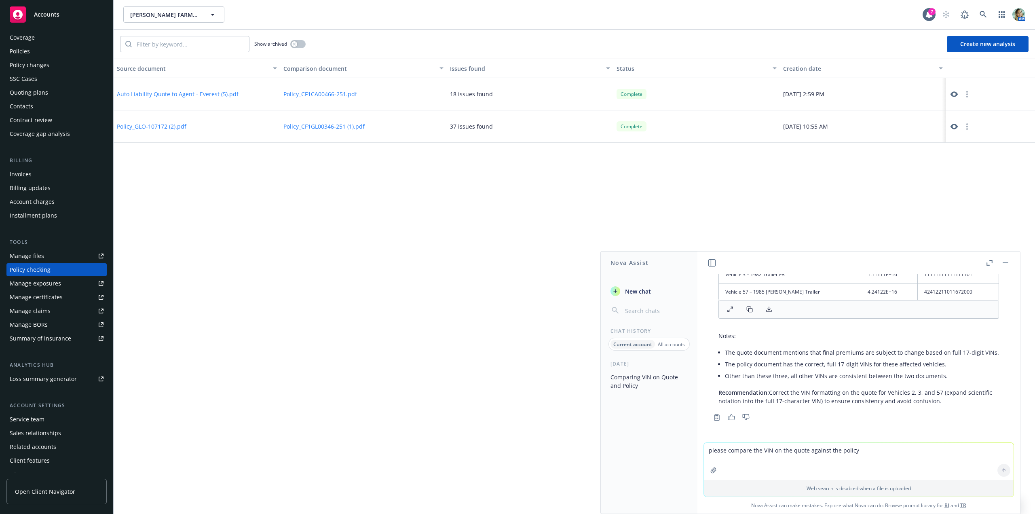
click at [734, 418] on icon "button" at bounding box center [731, 417] width 7 height 6
click at [1001, 264] on button "button" at bounding box center [1006, 263] width 10 height 10
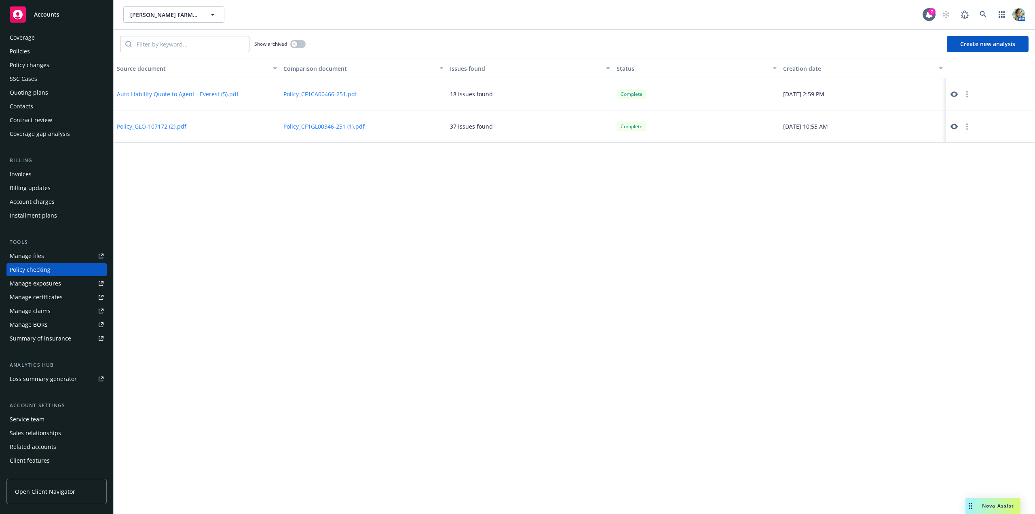
drag, startPoint x: 791, startPoint y: 265, endPoint x: 570, endPoint y: 312, distance: 225.2
click at [775, 259] on div "Source document Comparison document Issues found Status Creation date Auto Liab…" at bounding box center [574, 286] width 921 height 455
click at [47, 36] on div "Coverage" at bounding box center [57, 37] width 94 height 13
